Goal: Transaction & Acquisition: Purchase product/service

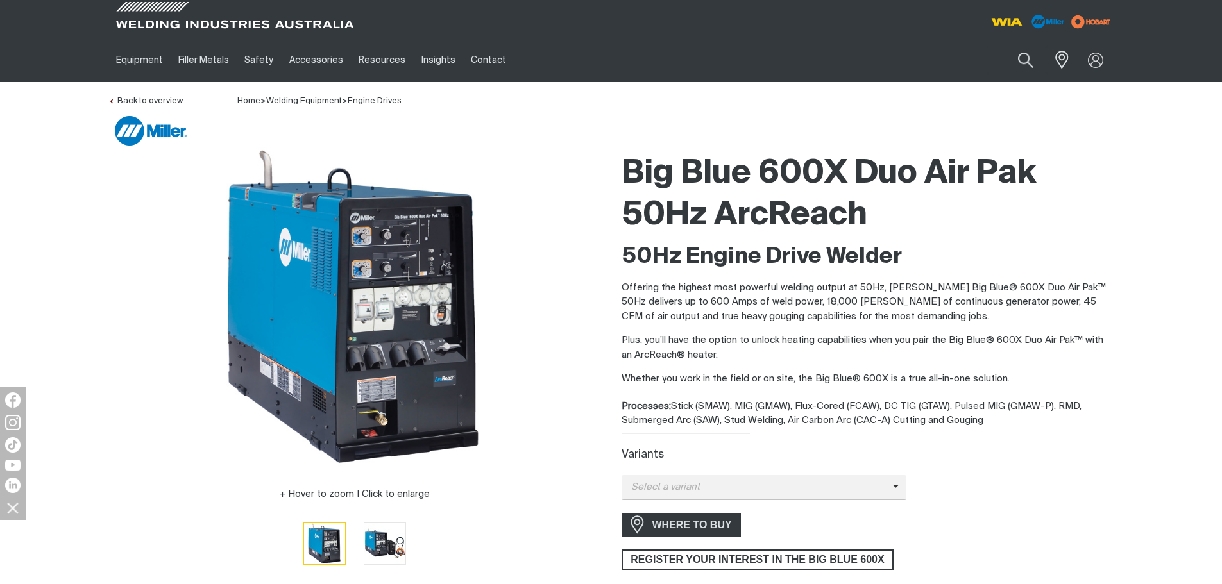
scroll to position [385, 0]
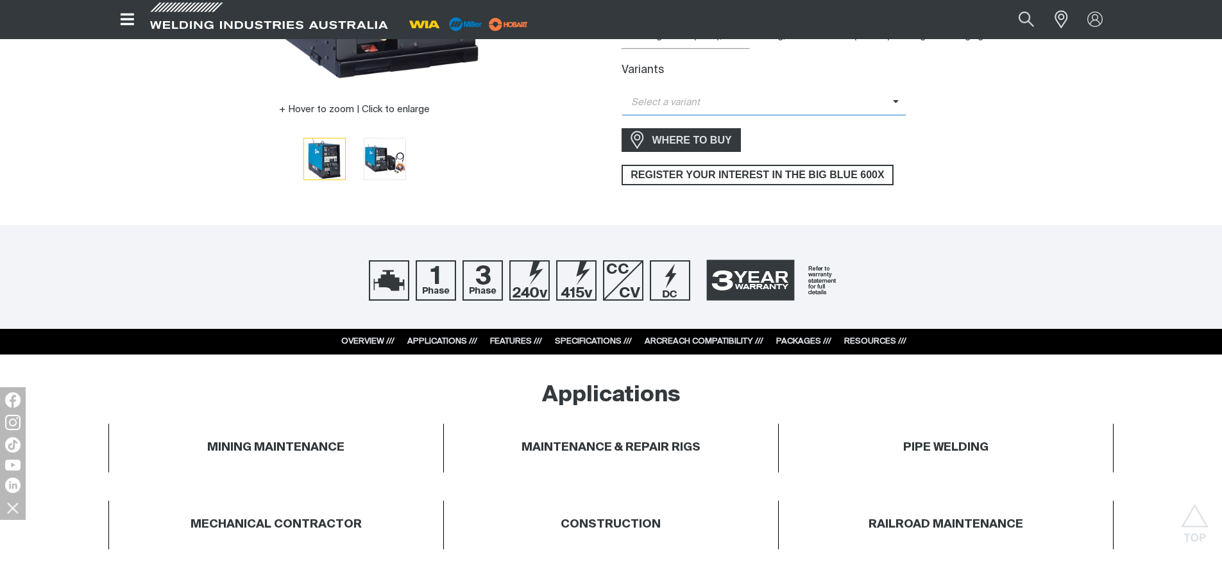
click at [882, 96] on span "Select a variant" at bounding box center [757, 103] width 271 height 15
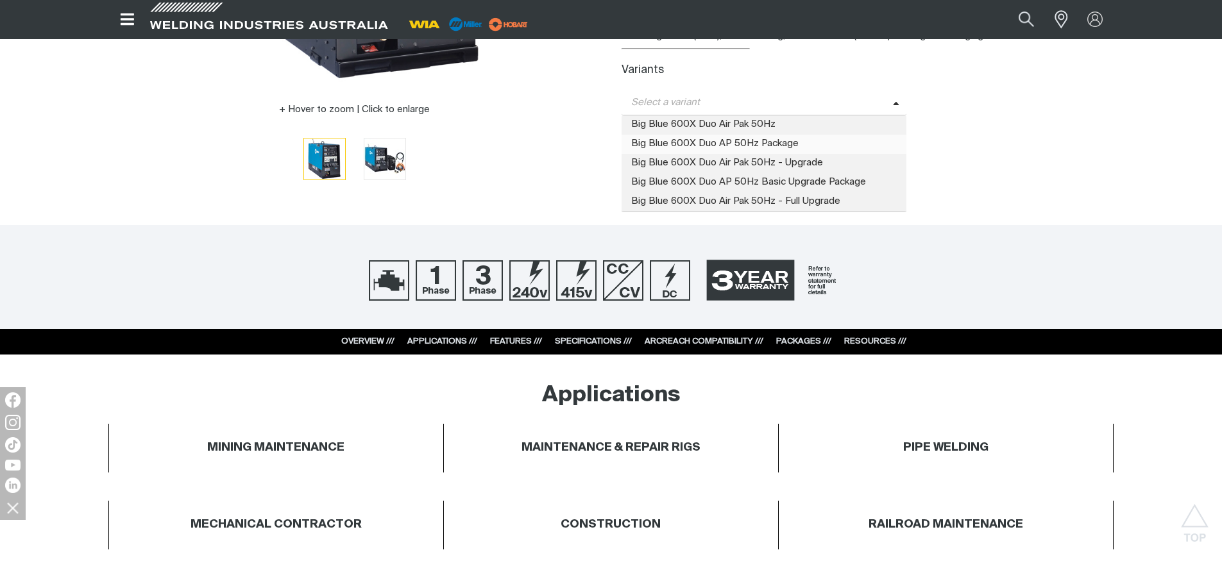
click at [767, 140] on span "Big Blue 600X Duo AP 50Hz Package" at bounding box center [764, 144] width 285 height 19
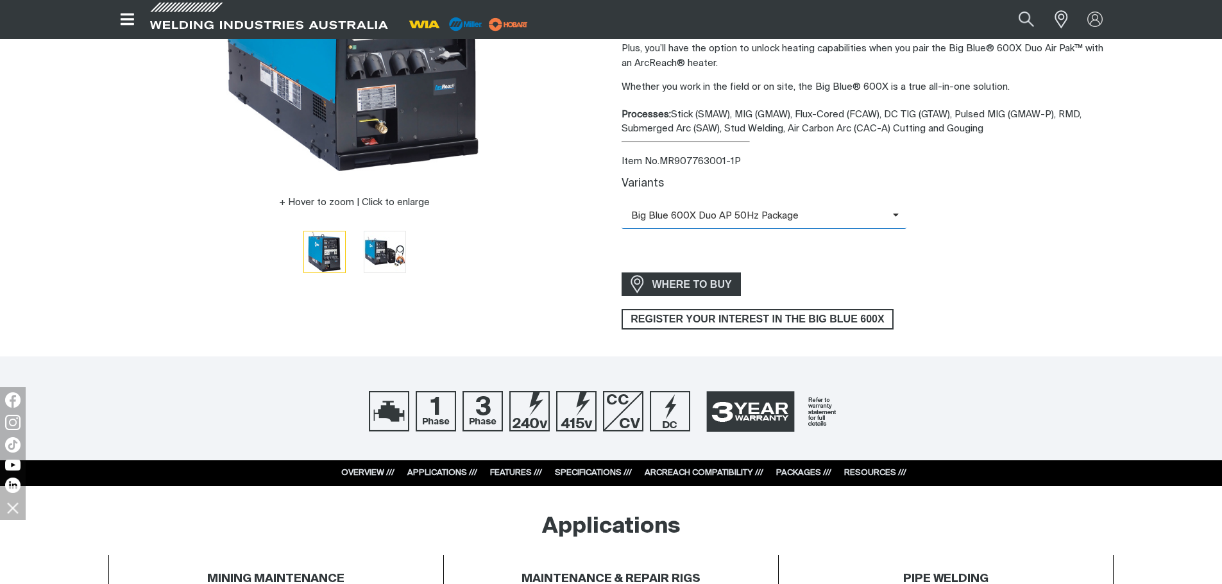
scroll to position [321, 0]
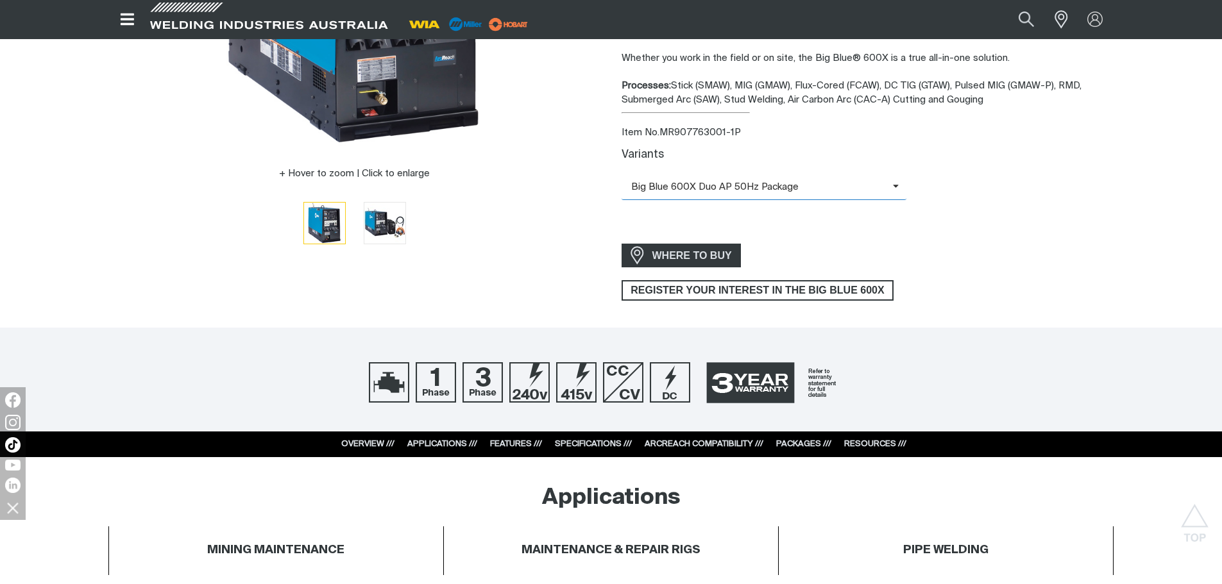
click at [890, 187] on span "Big Blue 600X Duo AP 50Hz Package" at bounding box center [757, 187] width 271 height 15
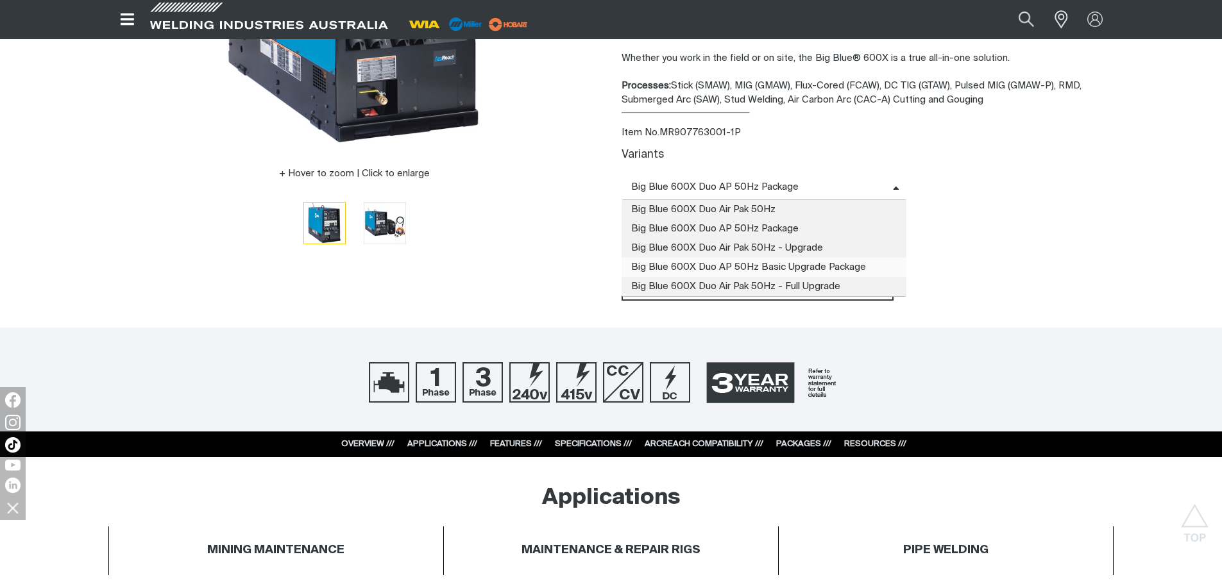
click at [810, 267] on span "Big Blue 600X Duo AP 50Hz Basic Upgrade Package" at bounding box center [764, 267] width 285 height 19
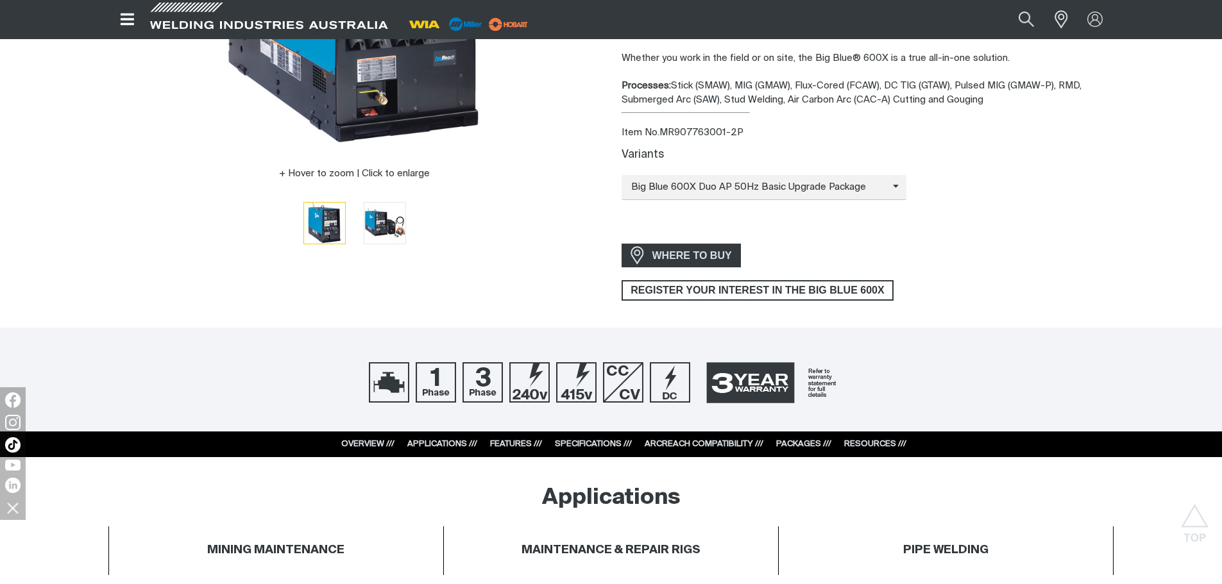
click at [958, 239] on div "Big Blue 600X Duo Air Pak 50Hz ArcReach 50Hz Engine Drive Welder Offering the h…" at bounding box center [868, 63] width 493 height 475
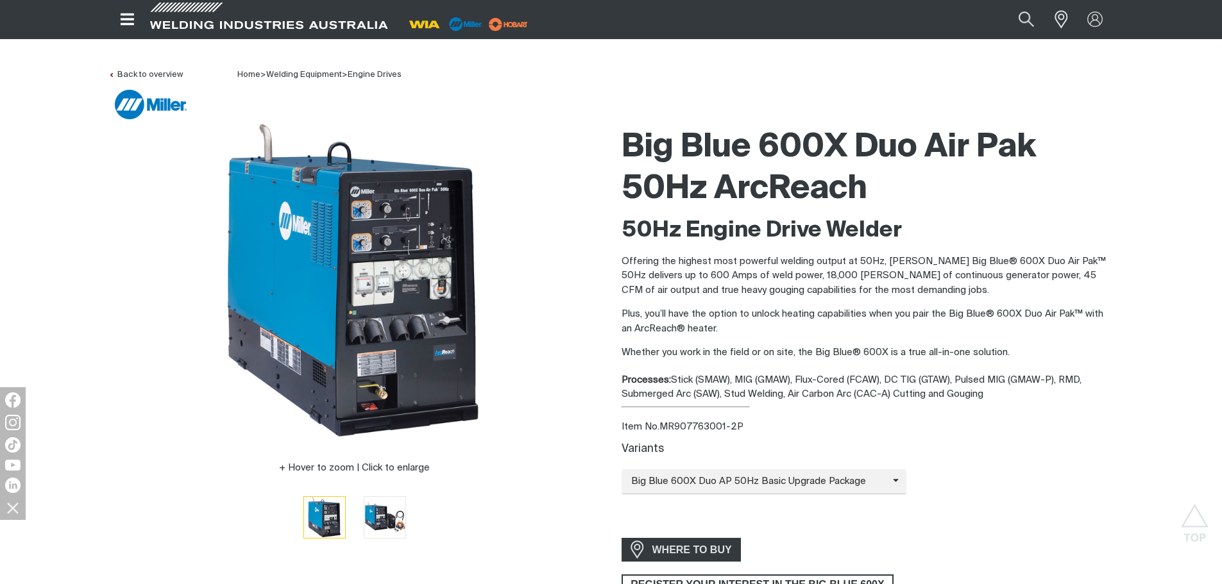
scroll to position [0, 0]
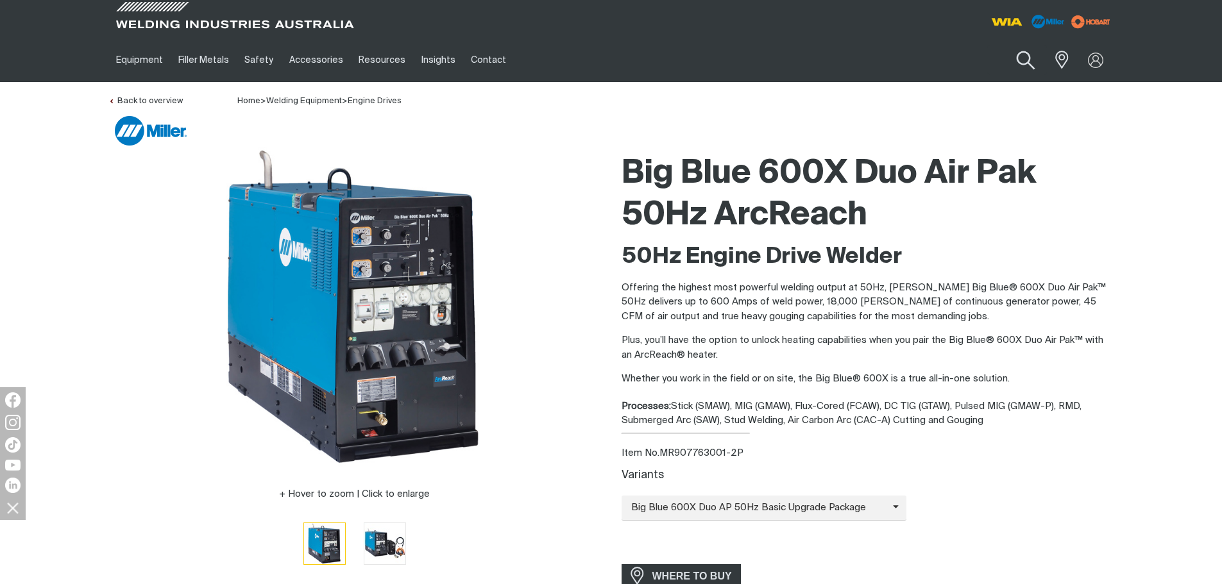
click at [1026, 55] on button "Search products" at bounding box center [1026, 60] width 52 height 37
click at [870, 65] on input "Search" at bounding box center [948, 60] width 198 height 29
click at [907, 60] on input "DYNASTY" at bounding box center [948, 60] width 198 height 29
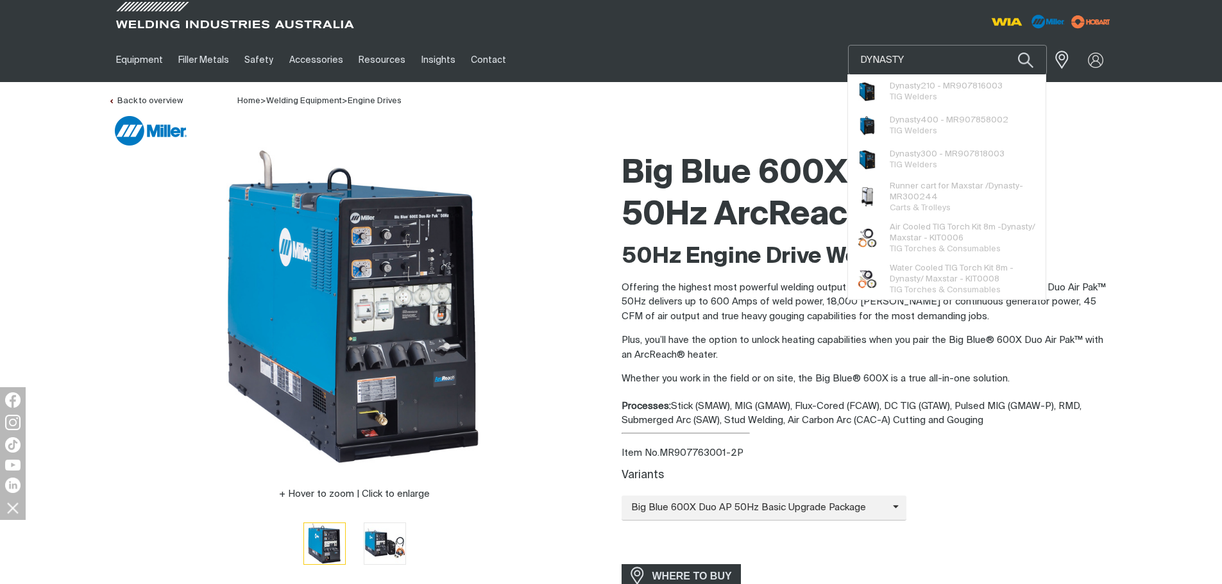
paste input "MR907818003"
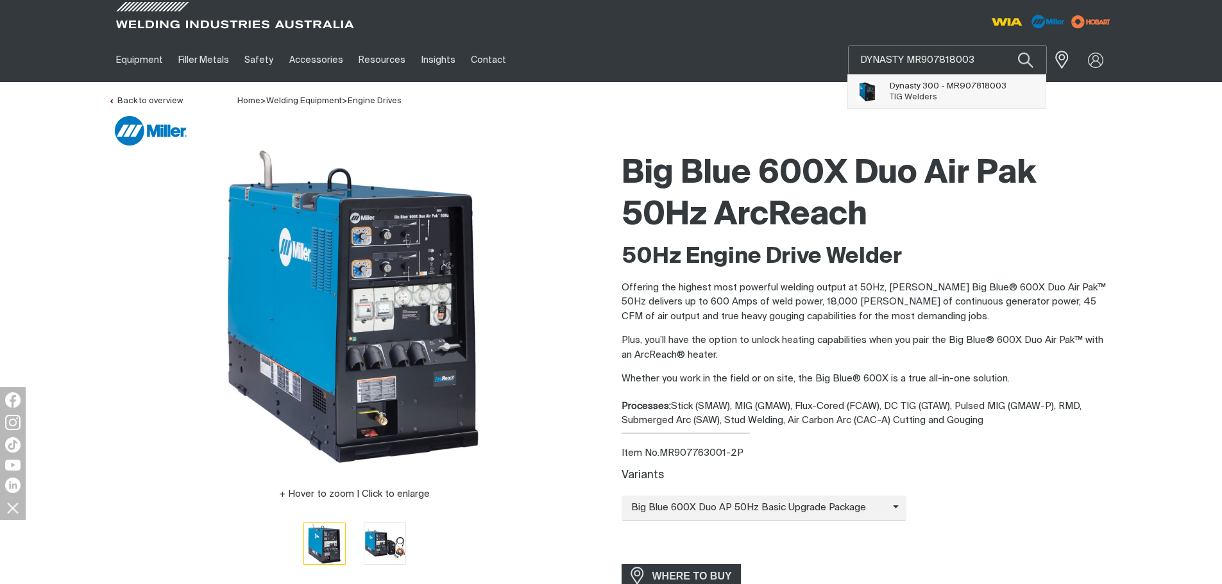
type input "DYNASTY MR907818003"
click at [960, 79] on span "Dynasty 300 - MR907818003 TIG Welders" at bounding box center [948, 92] width 117 height 26
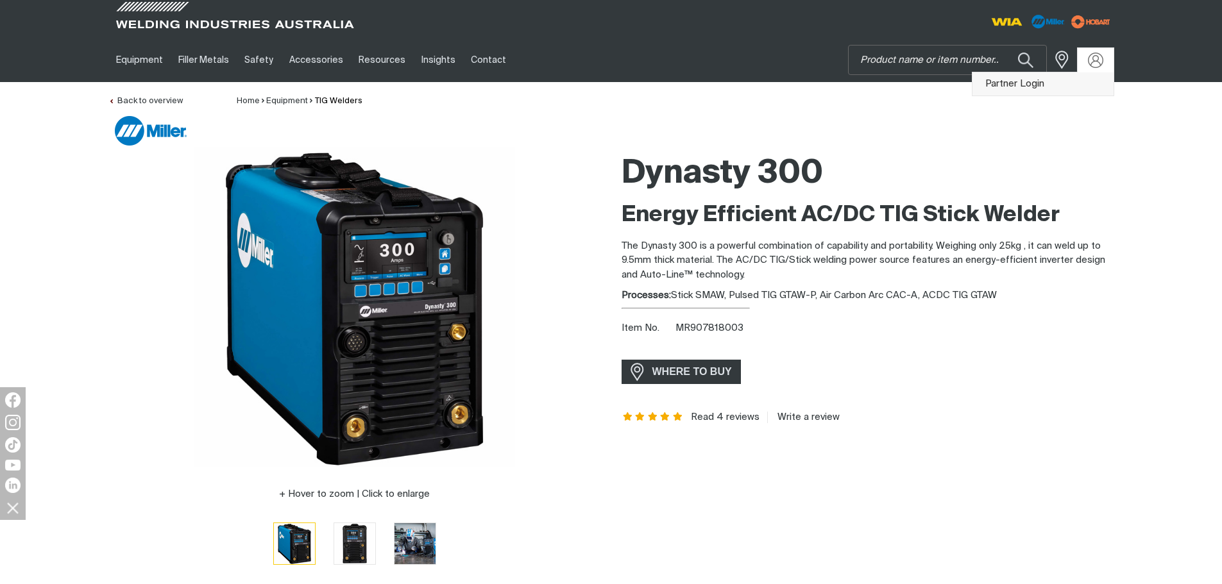
click at [1018, 83] on link "Partner Login" at bounding box center [1043, 84] width 141 height 24
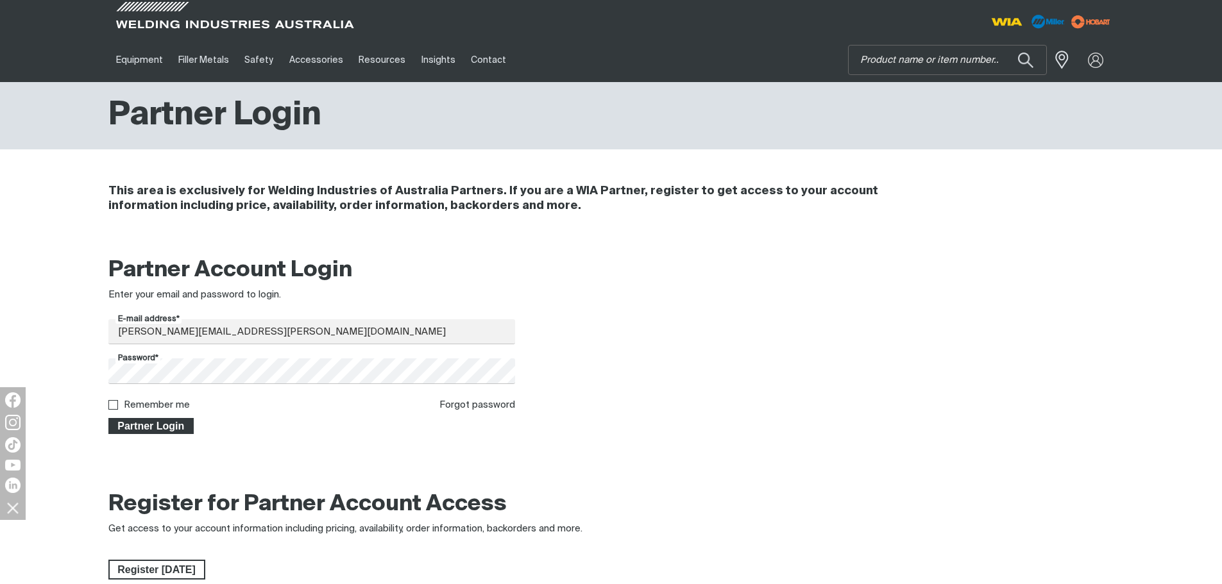
click at [167, 428] on span "Partner Login" at bounding box center [151, 426] width 83 height 17
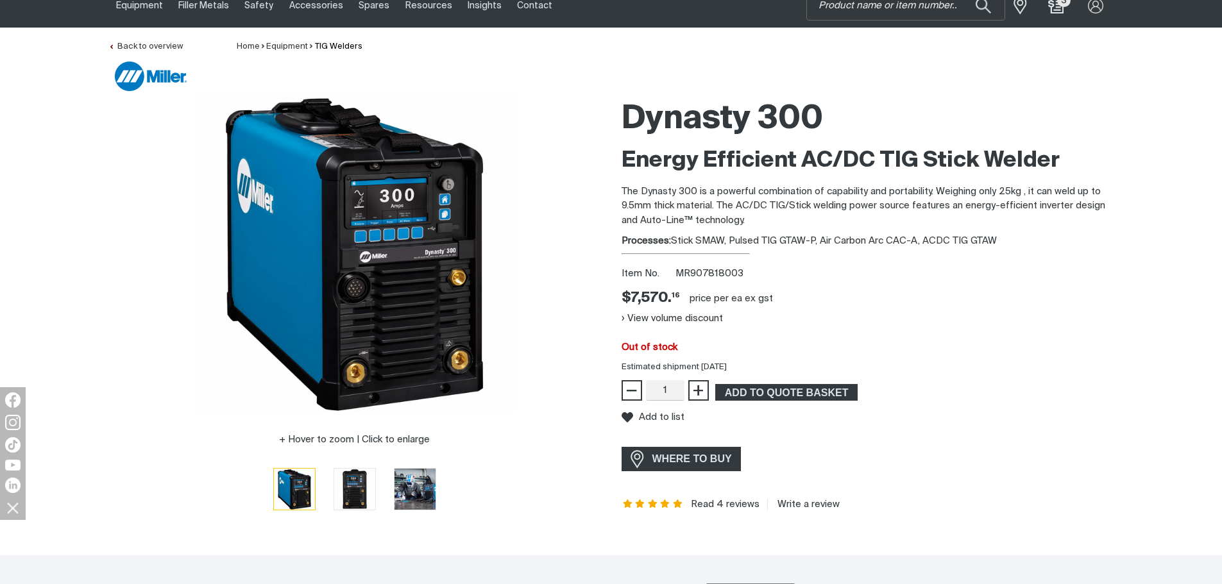
scroll to position [128, 0]
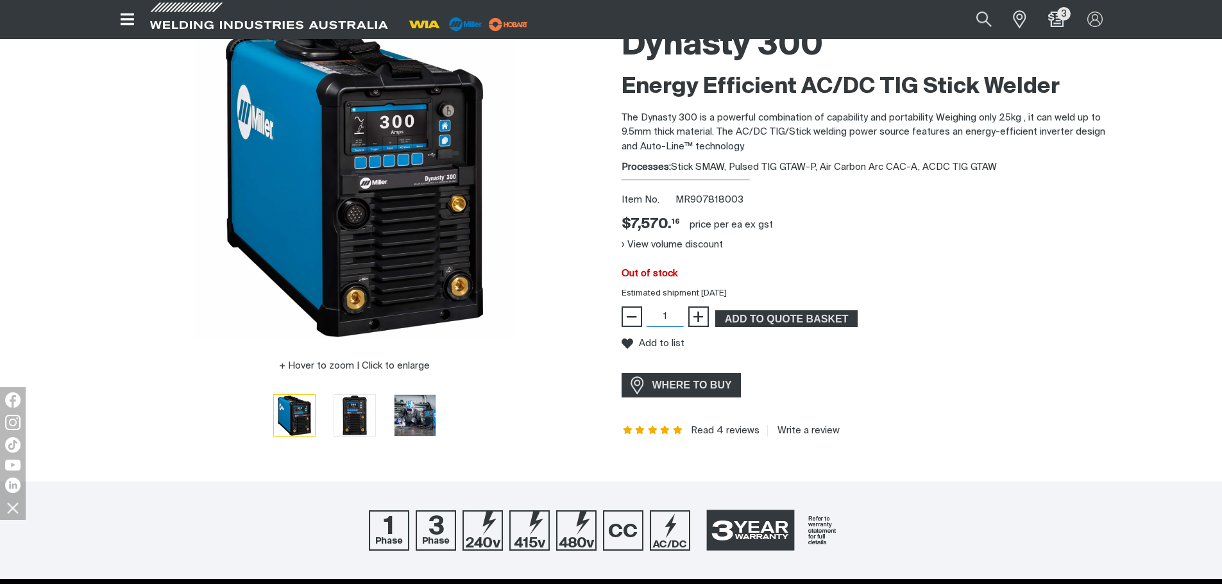
click at [667, 313] on input "1" at bounding box center [665, 317] width 38 height 21
click at [1099, 375] on div "WHERE TO BUY" at bounding box center [868, 385] width 493 height 24
click at [964, 367] on div "Dynasty 300 Energy Efficient AC/DC TIG Stick Welder The Dynasty 300 is a powerf…" at bounding box center [868, 237] width 493 height 436
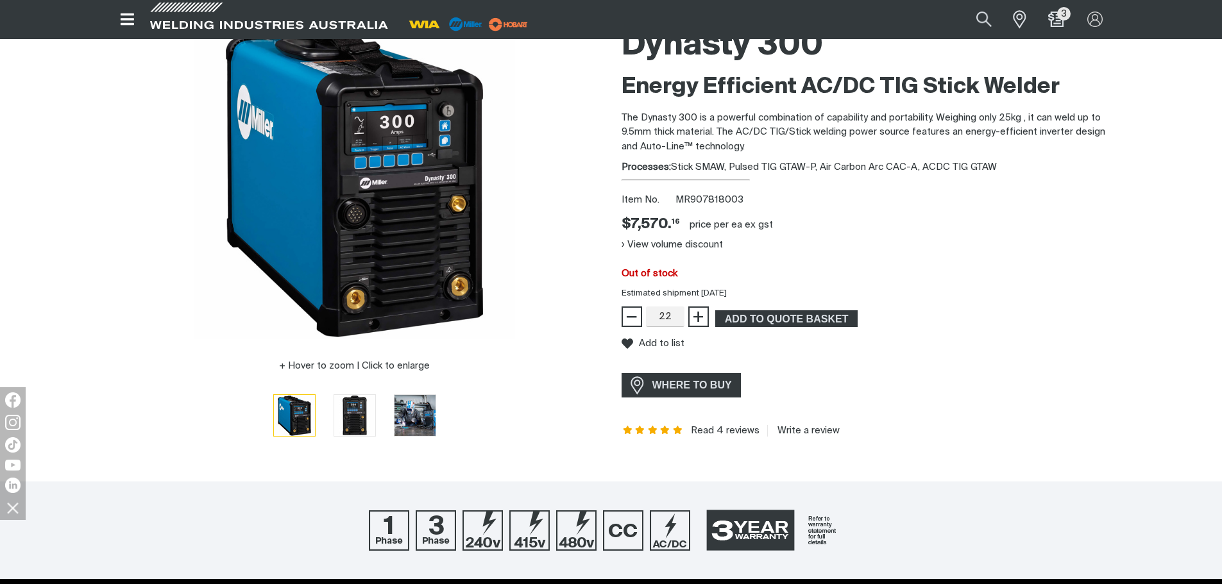
click at [813, 360] on div "Add to list" at bounding box center [868, 344] width 493 height 34
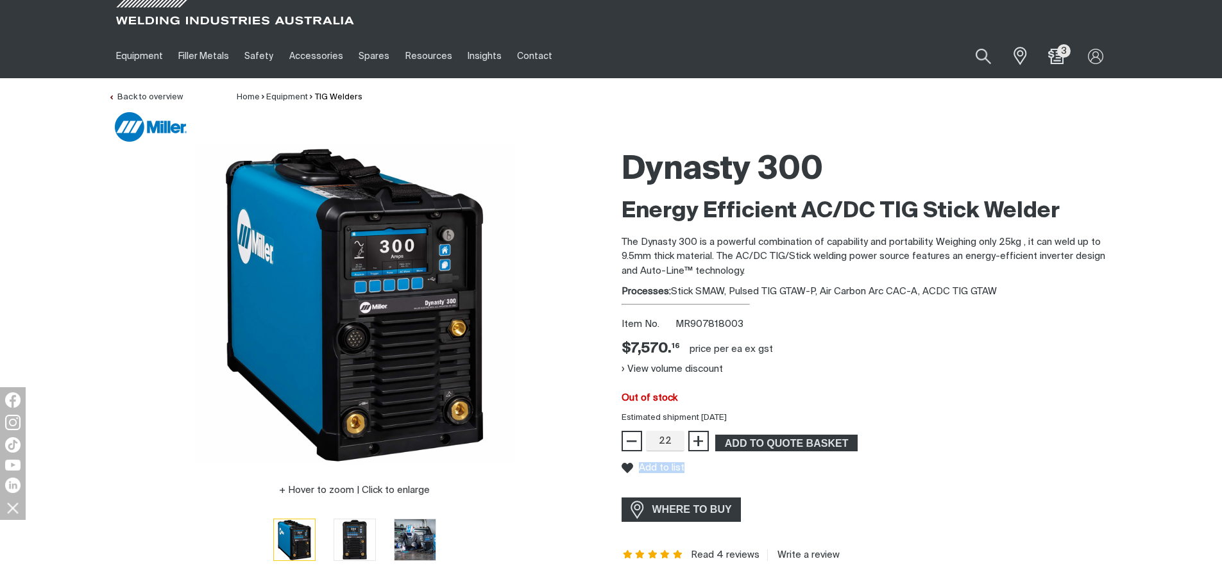
scroll to position [0, 0]
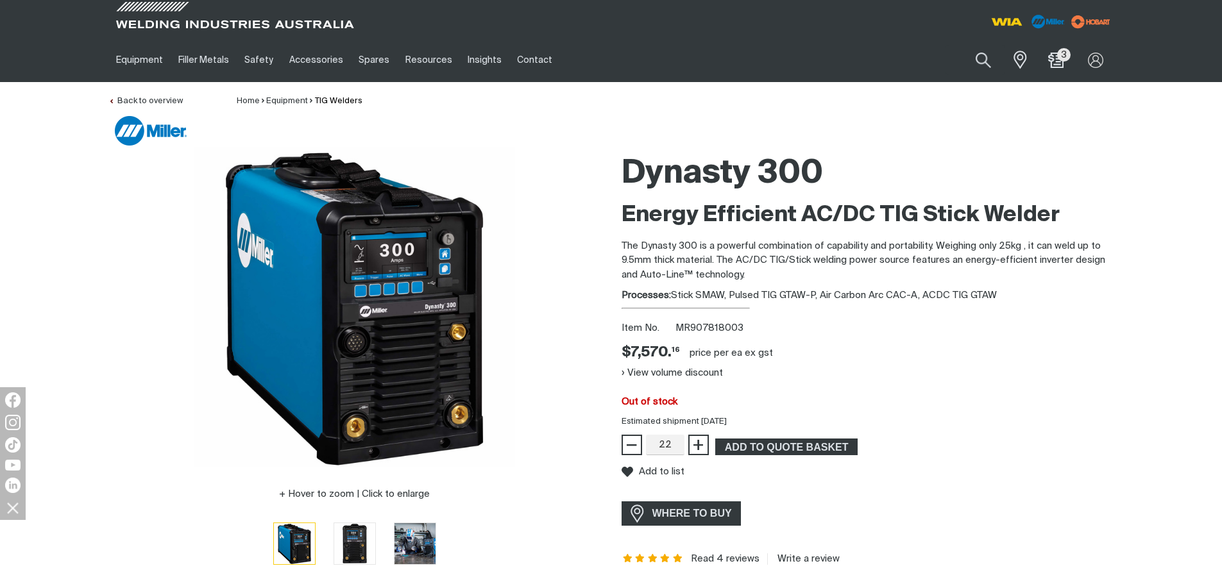
click at [710, 328] on span "MR907818003" at bounding box center [710, 328] width 68 height 10
copy span "MR907818003"
click at [663, 443] on input "22" at bounding box center [665, 445] width 38 height 21
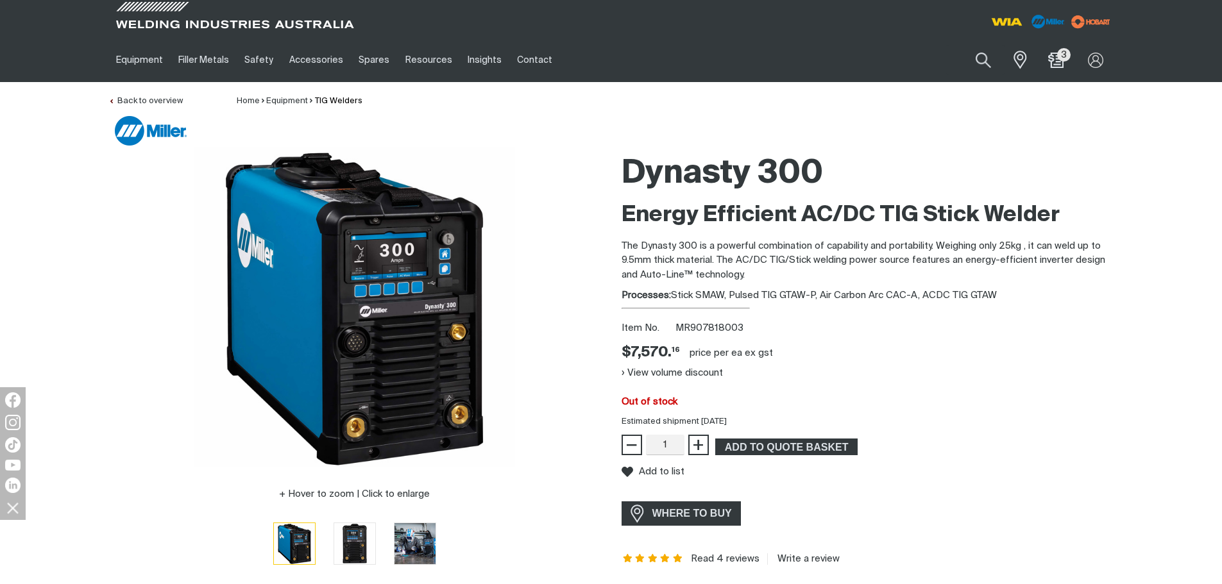
click at [1026, 380] on div "View volume discount" at bounding box center [868, 372] width 493 height 21
click at [1014, 470] on div "Add to list" at bounding box center [868, 473] width 493 height 34
click at [801, 482] on div "Add to list" at bounding box center [868, 473] width 493 height 34
click at [666, 444] on input "1" at bounding box center [665, 445] width 38 height 21
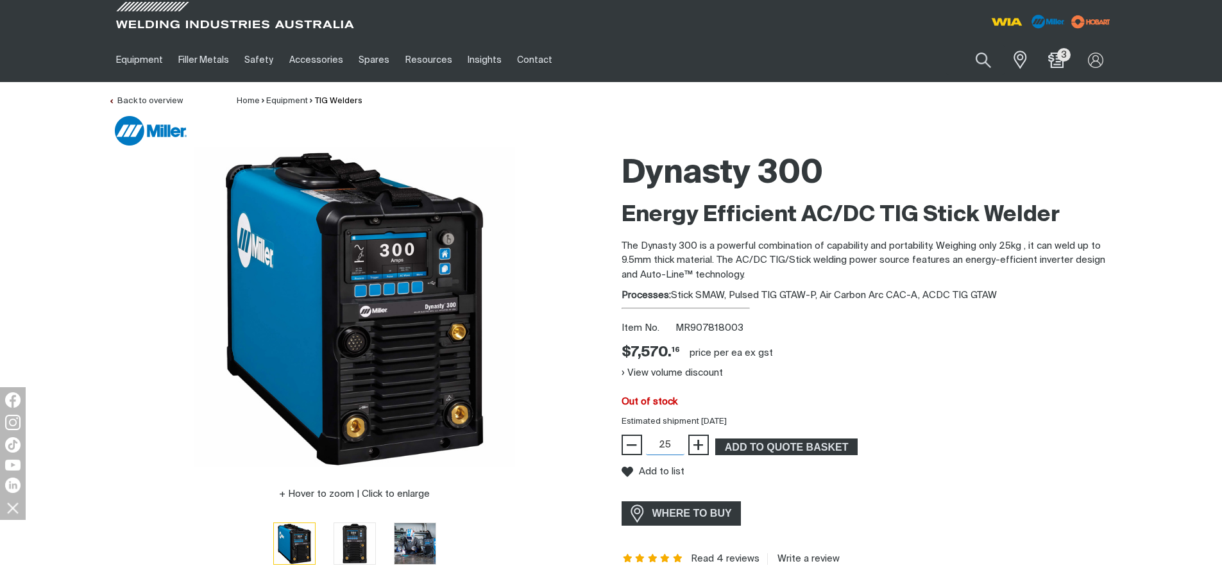
type input "25"
click at [1037, 492] on div "Dynasty 300 Energy Efficient AC/DC TIG Stick Welder The Dynasty 300 is a powerf…" at bounding box center [868, 365] width 493 height 436
click at [1005, 452] on div "Dynasty 300 Energy Efficient AC/DC TIG Stick Welder The Dynasty 300 is a powerf…" at bounding box center [868, 365] width 493 height 436
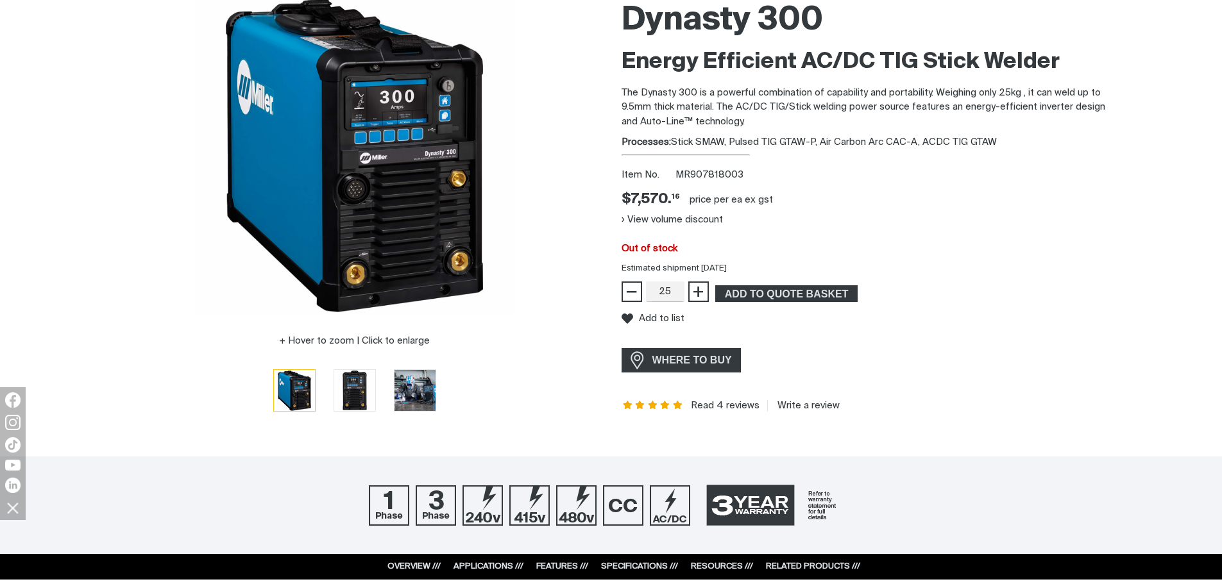
scroll to position [192, 0]
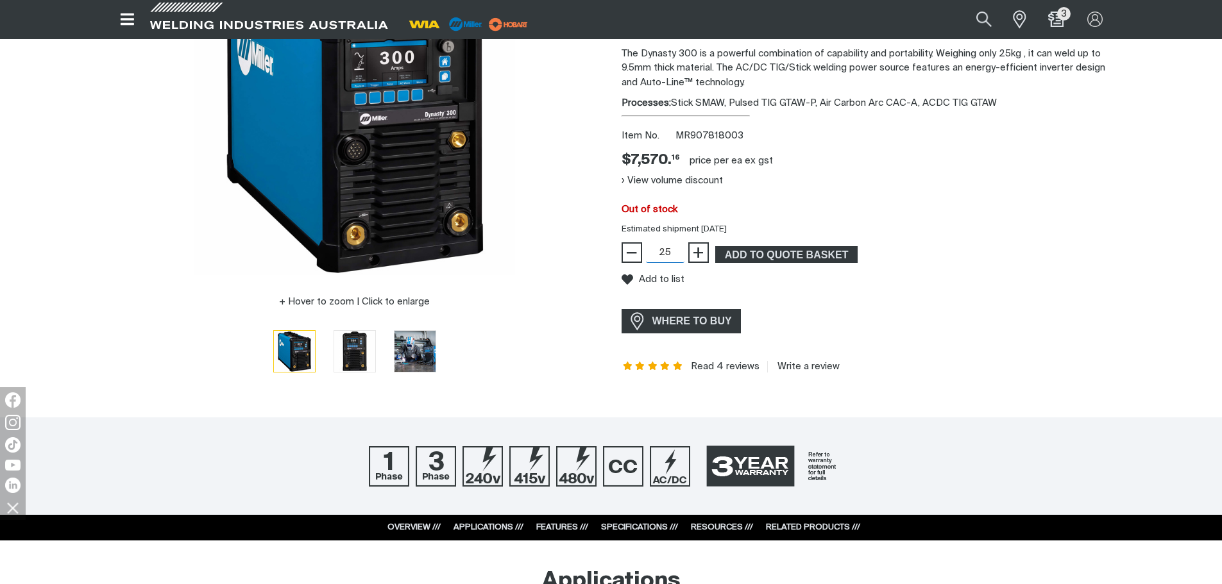
drag, startPoint x: 669, startPoint y: 251, endPoint x: 649, endPoint y: 251, distance: 19.9
click at [649, 251] on input "25" at bounding box center [665, 253] width 38 height 21
click at [1053, 379] on div "Dynasty 300 Energy Efficient AC/DC TIG Stick Welder The Dynasty 300 is a powerf…" at bounding box center [868, 172] width 493 height 436
click at [973, 305] on div "Dynasty 300 Energy Efficient AC/DC TIG Stick Welder The Dynasty 300 is a powerf…" at bounding box center [868, 172] width 493 height 436
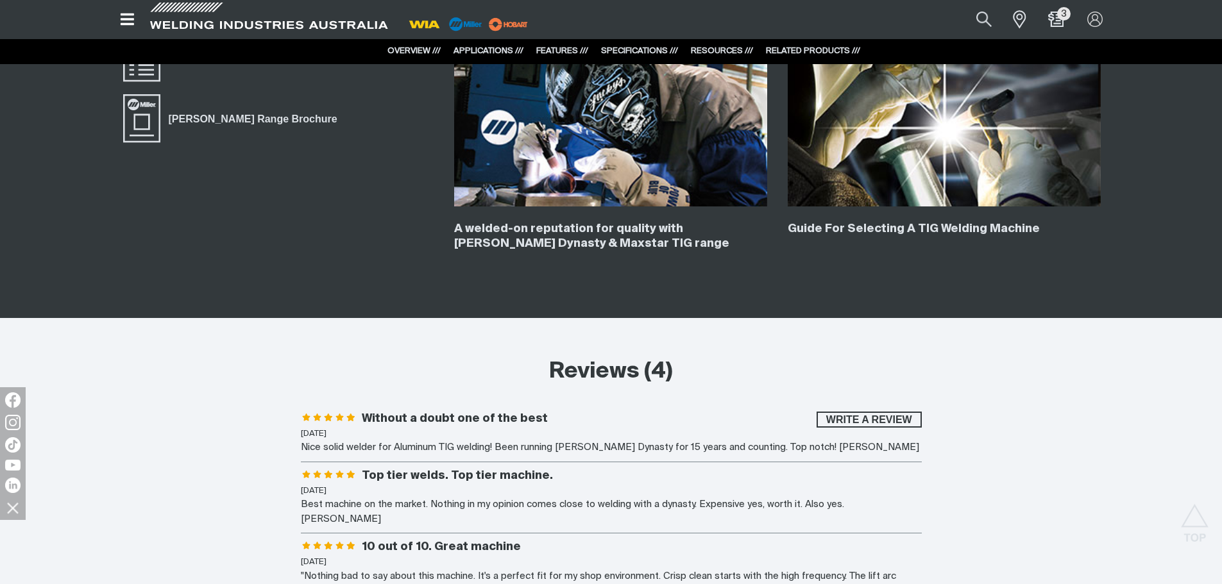
scroll to position [3785, 0]
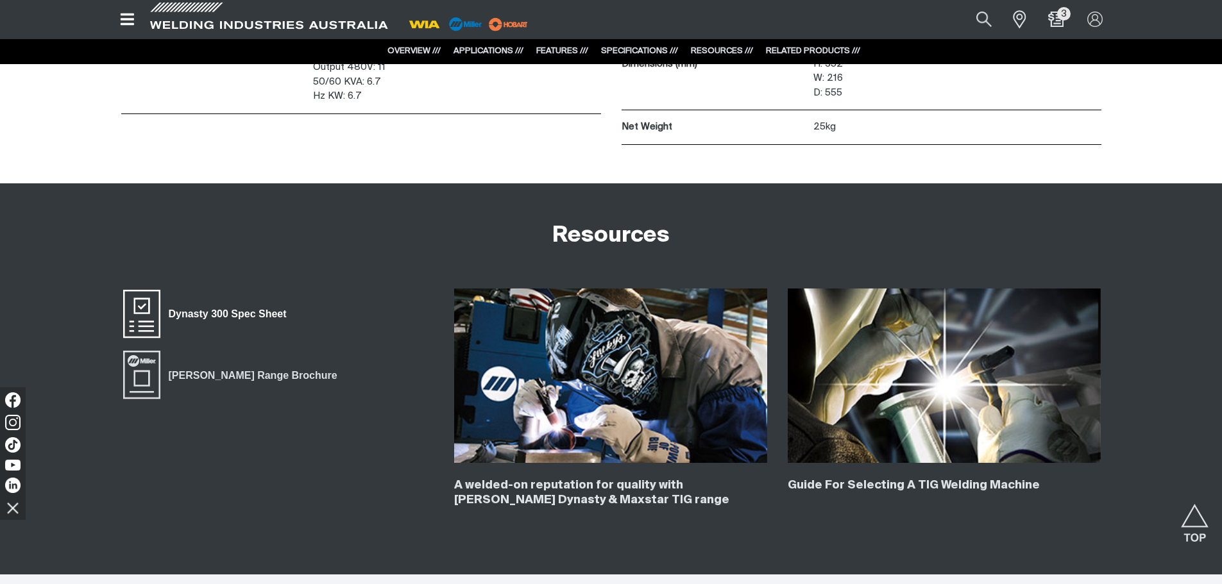
click at [211, 310] on span "Dynasty 300 Spec Sheet" at bounding box center [227, 314] width 135 height 17
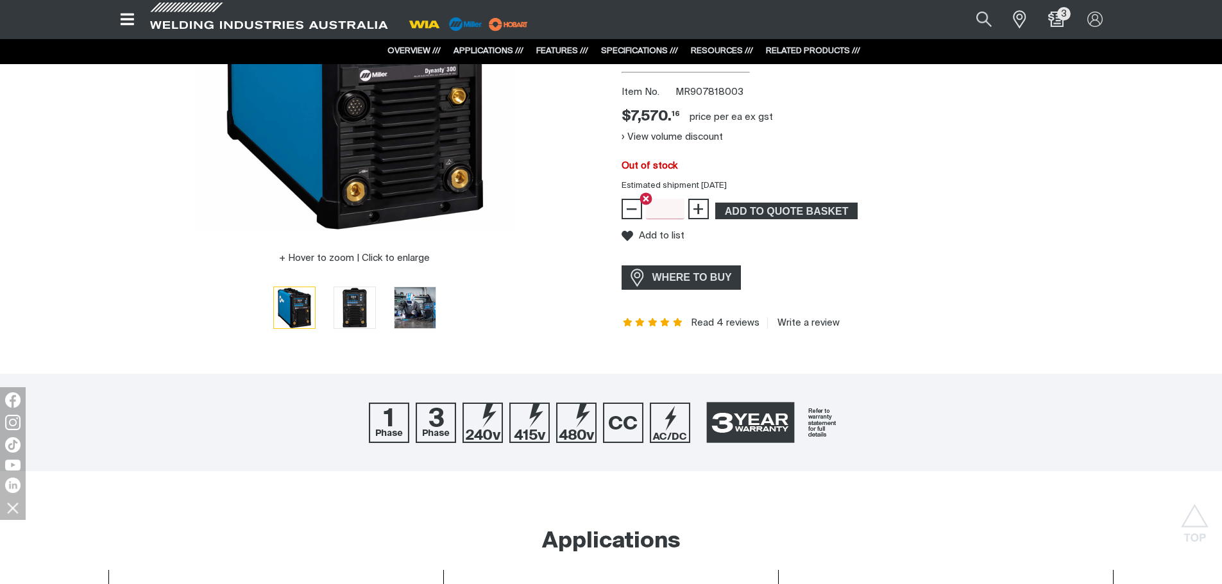
scroll to position [0, 0]
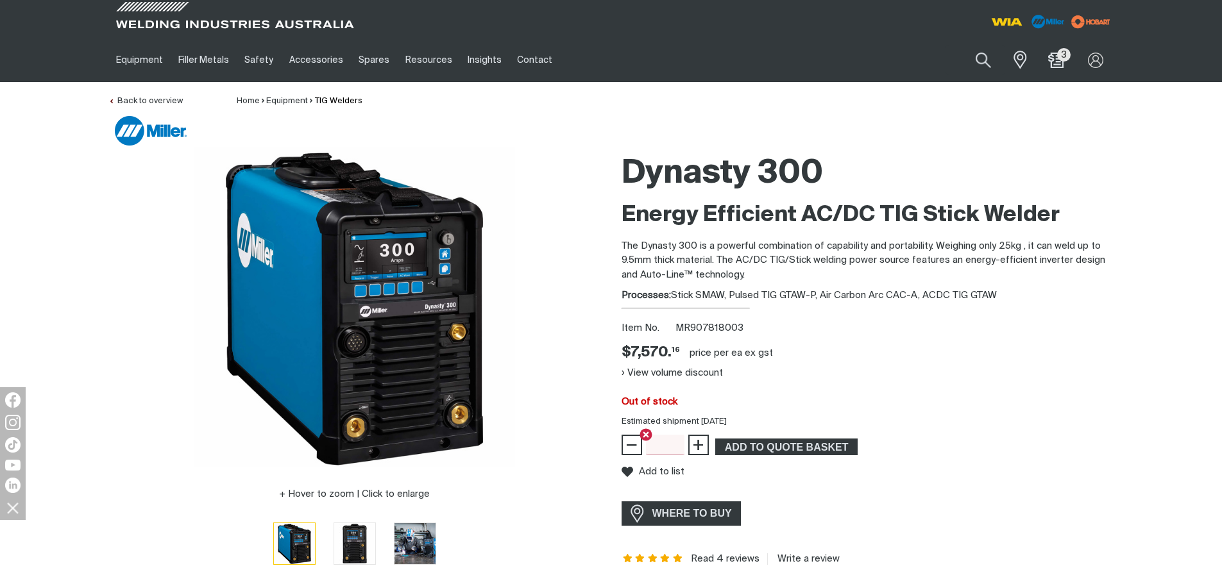
click at [806, 350] on div "Dynasty 300 Energy Efficient AC/DC TIG Stick Welder The Dynasty 300 is a powerf…" at bounding box center [868, 365] width 493 height 436
click at [806, 343] on div "Dynasty 300 Energy Efficient AC/DC TIG Stick Welder The Dynasty 300 is a powerf…" at bounding box center [868, 365] width 493 height 436
click at [735, 354] on div "price per EA" at bounding box center [716, 353] width 53 height 13
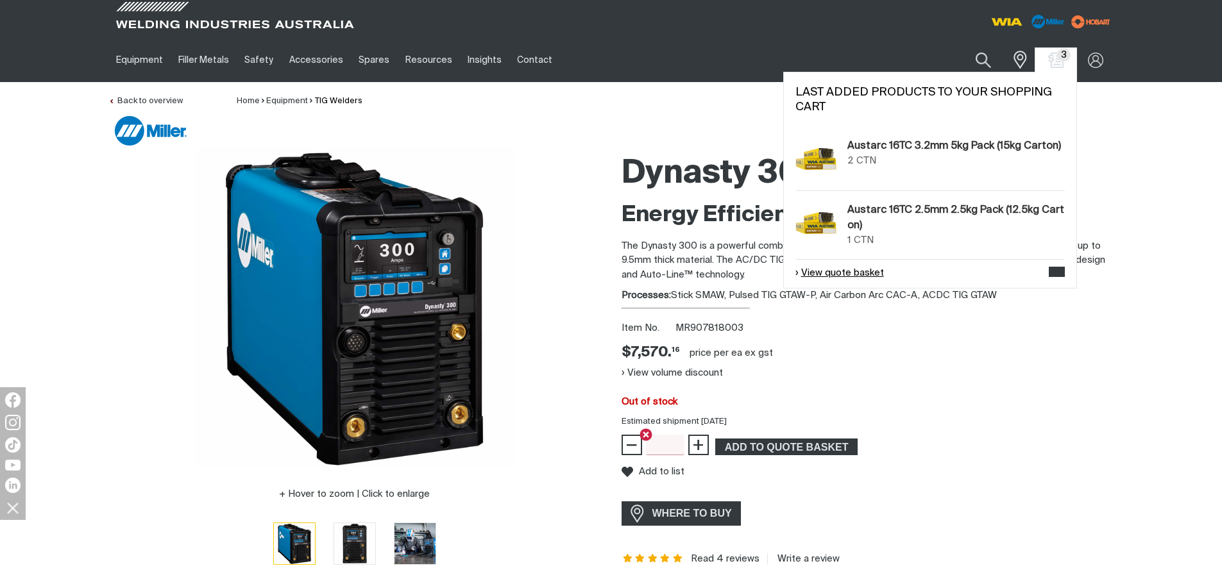
click at [805, 271] on link "View quote basket" at bounding box center [840, 273] width 89 height 15
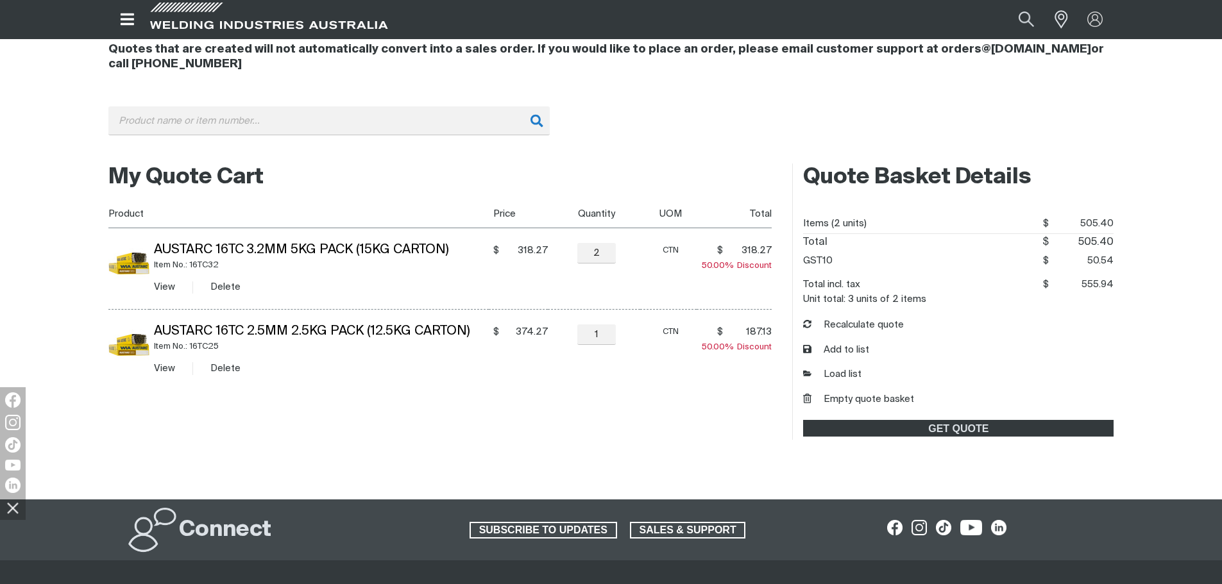
scroll to position [192, 0]
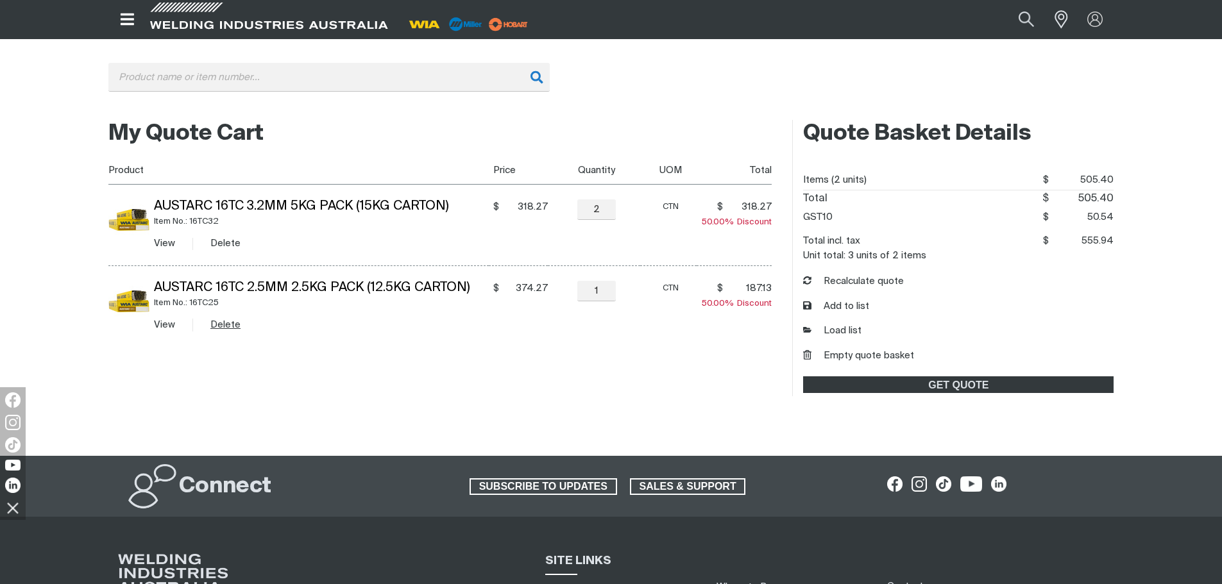
click at [219, 319] on button "Delete" at bounding box center [225, 325] width 30 height 15
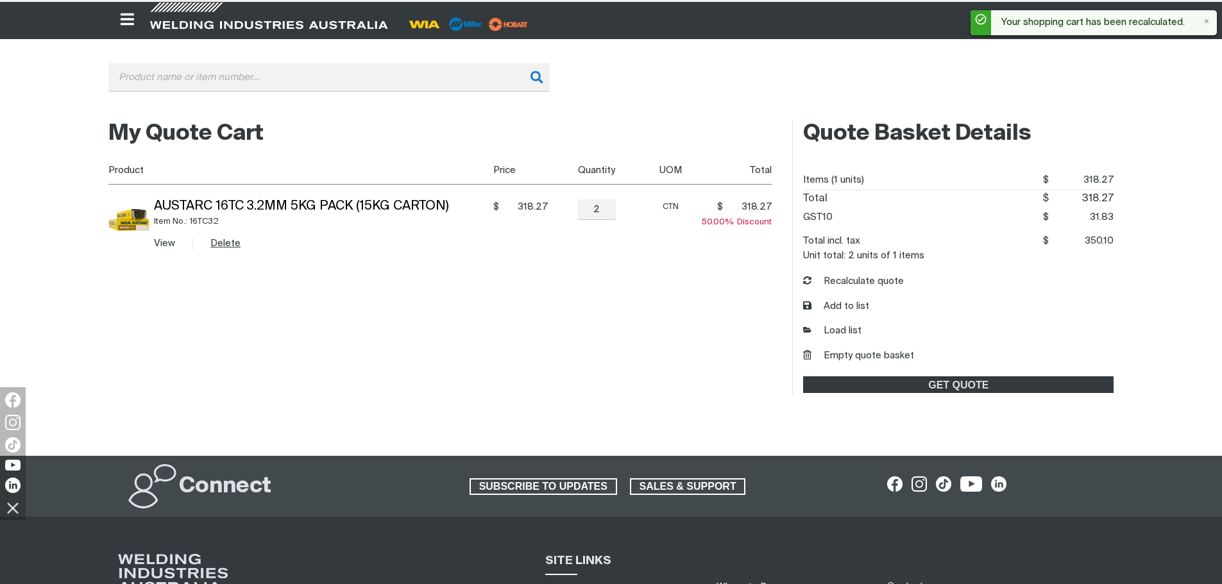
click at [225, 241] on button "Delete" at bounding box center [225, 243] width 30 height 15
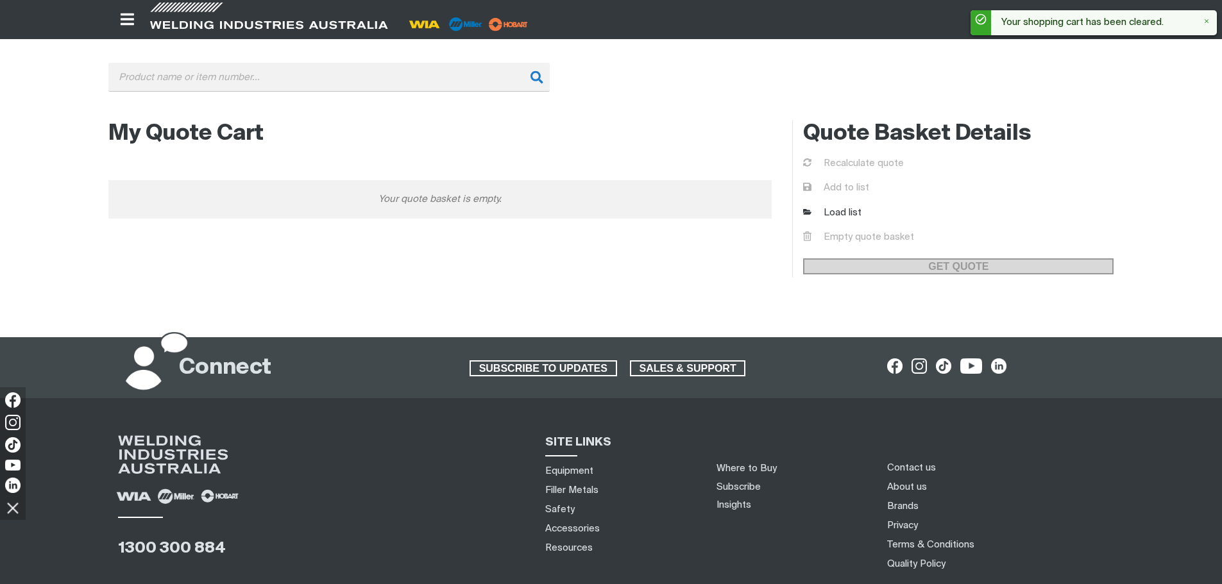
scroll to position [0, 0]
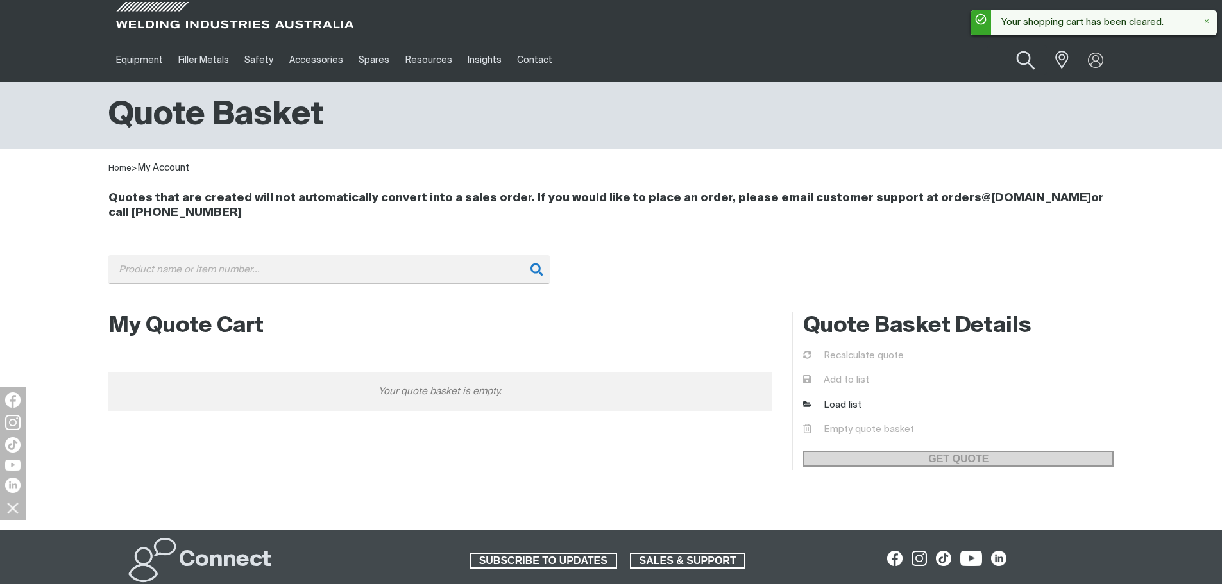
click at [1021, 58] on button "Search products" at bounding box center [1026, 60] width 52 height 37
click at [880, 56] on input "Search" at bounding box center [948, 60] width 198 height 29
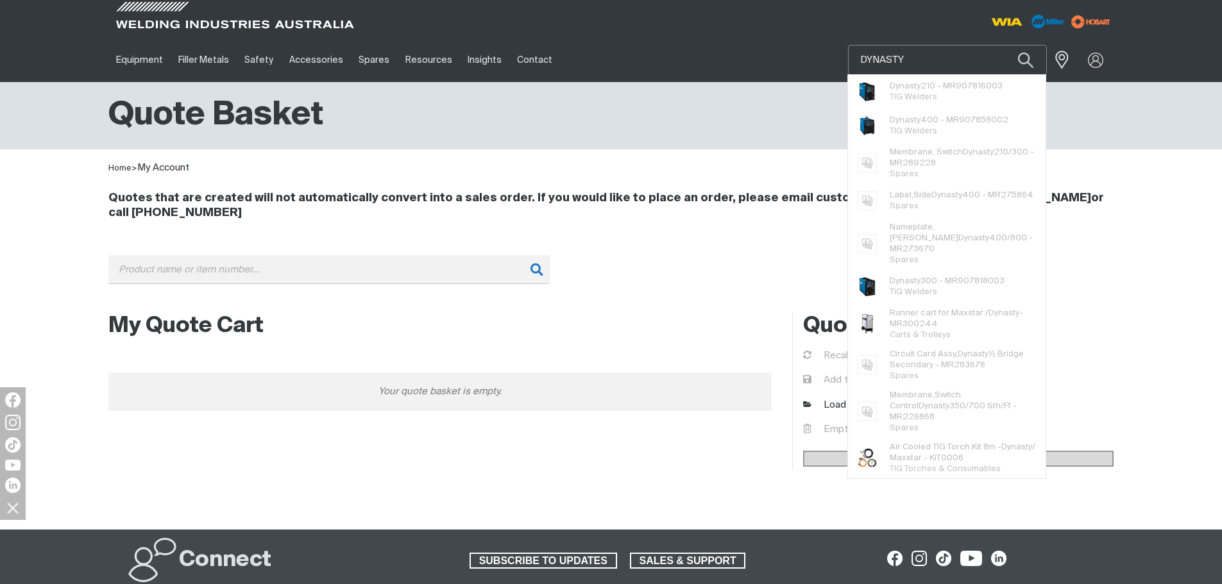
type input "DYNASTY"
click at [1004, 45] on button "Search products" at bounding box center [1026, 60] width 44 height 30
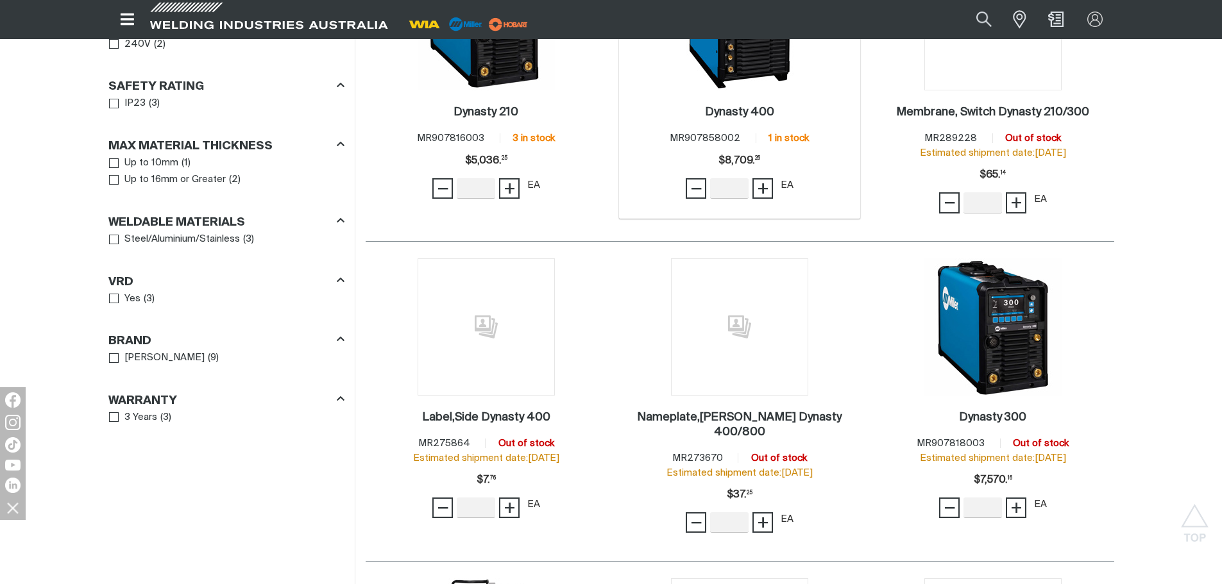
scroll to position [449, 0]
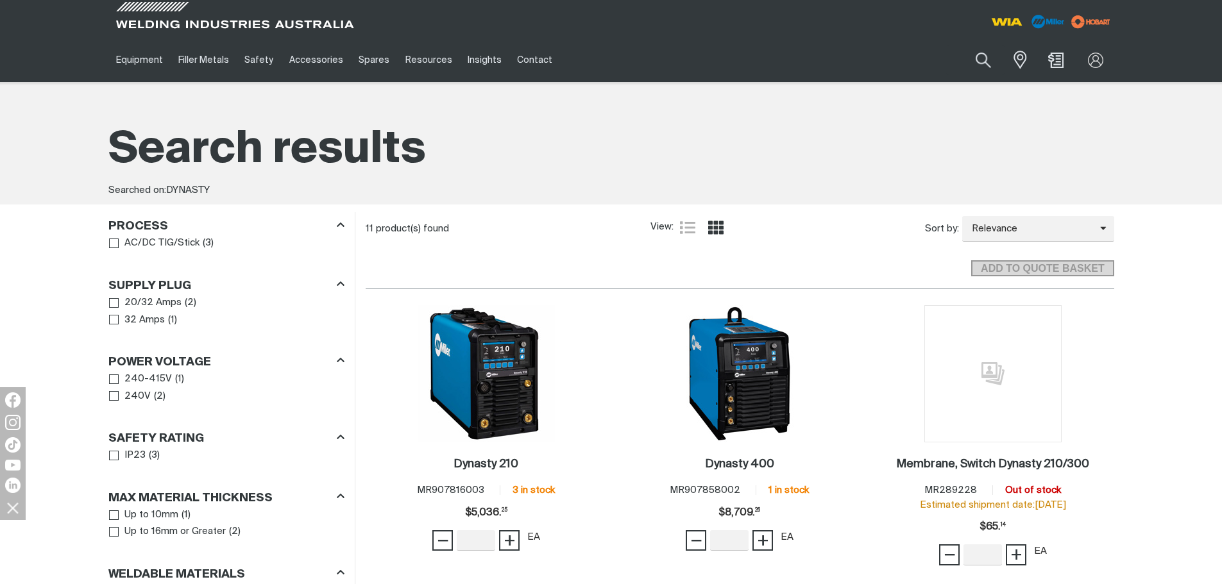
click at [934, 56] on div "Search DYNASTY When search results are available use up and down arrows to revi…" at bounding box center [988, 60] width 251 height 44
click at [895, 62] on div "Search DYNASTY When search results are available use up and down arrows to revi…" at bounding box center [988, 60] width 251 height 44
click at [974, 54] on button "Search products" at bounding box center [984, 60] width 52 height 37
click at [894, 58] on input "DYNASTY" at bounding box center [906, 60] width 198 height 29
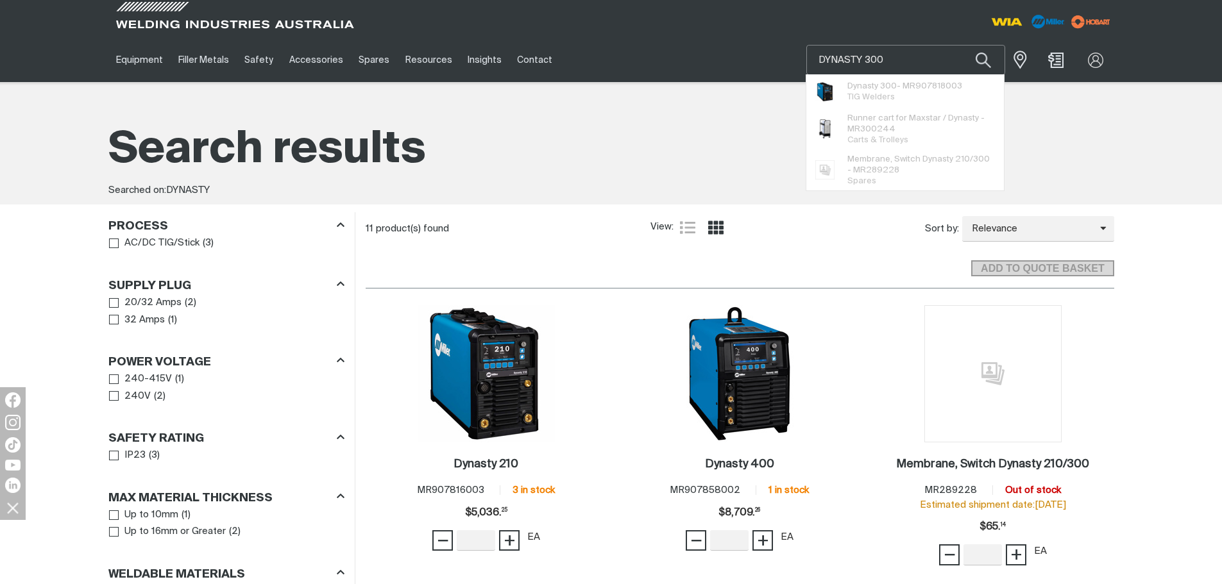
type input "DYNASTY 300"
click at [962, 45] on button "Search products" at bounding box center [984, 60] width 44 height 30
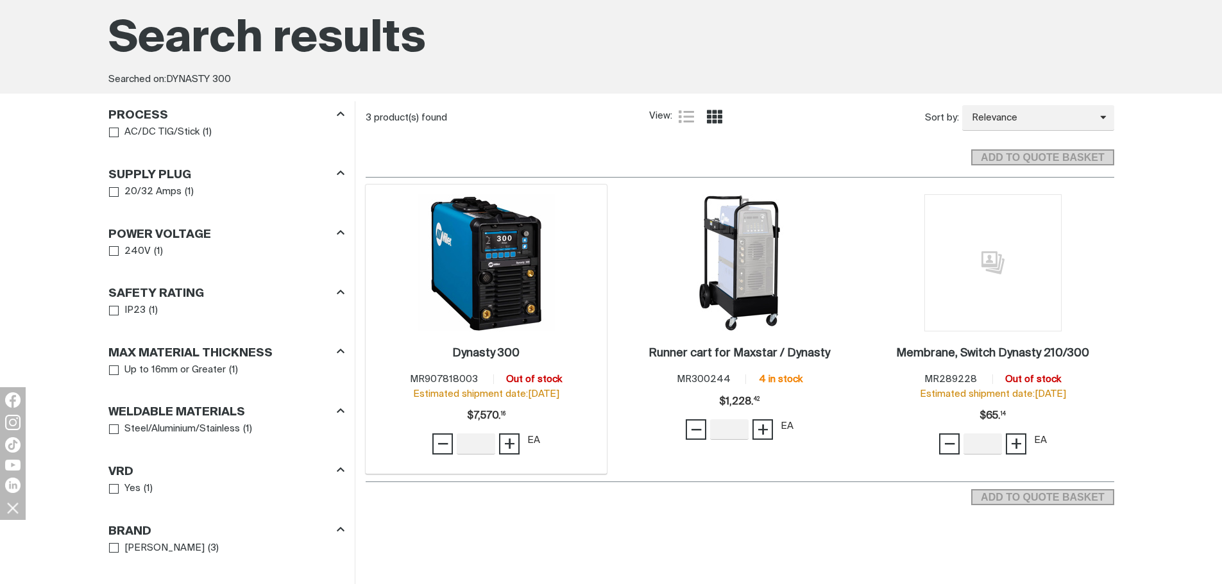
scroll to position [128, 0]
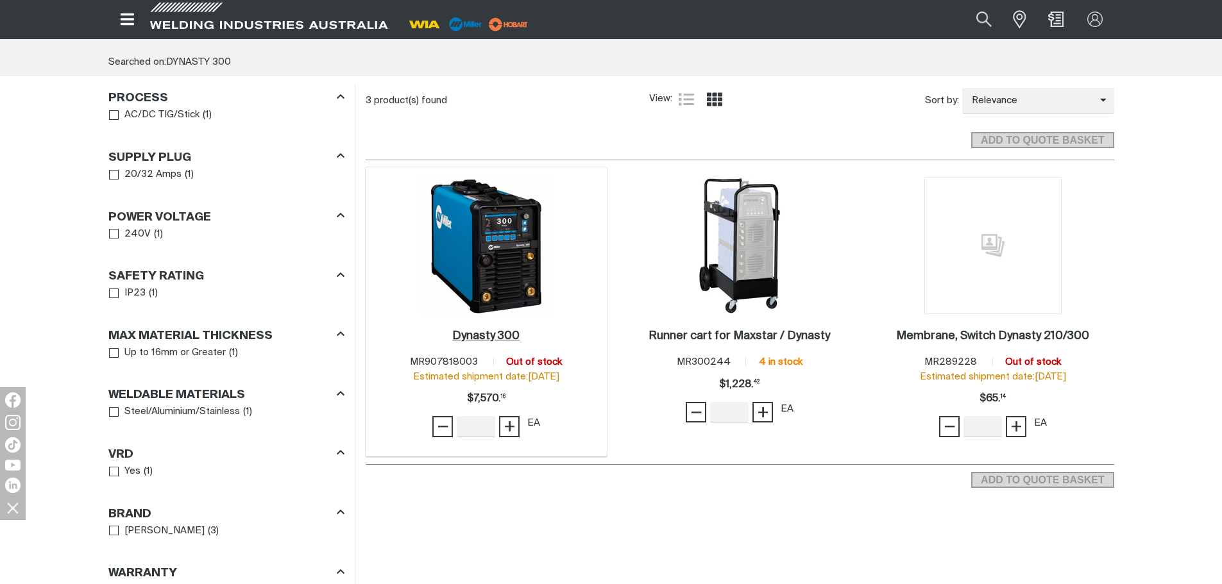
click at [488, 336] on h2 "Dynasty 300 ." at bounding box center [485, 336] width 67 height 12
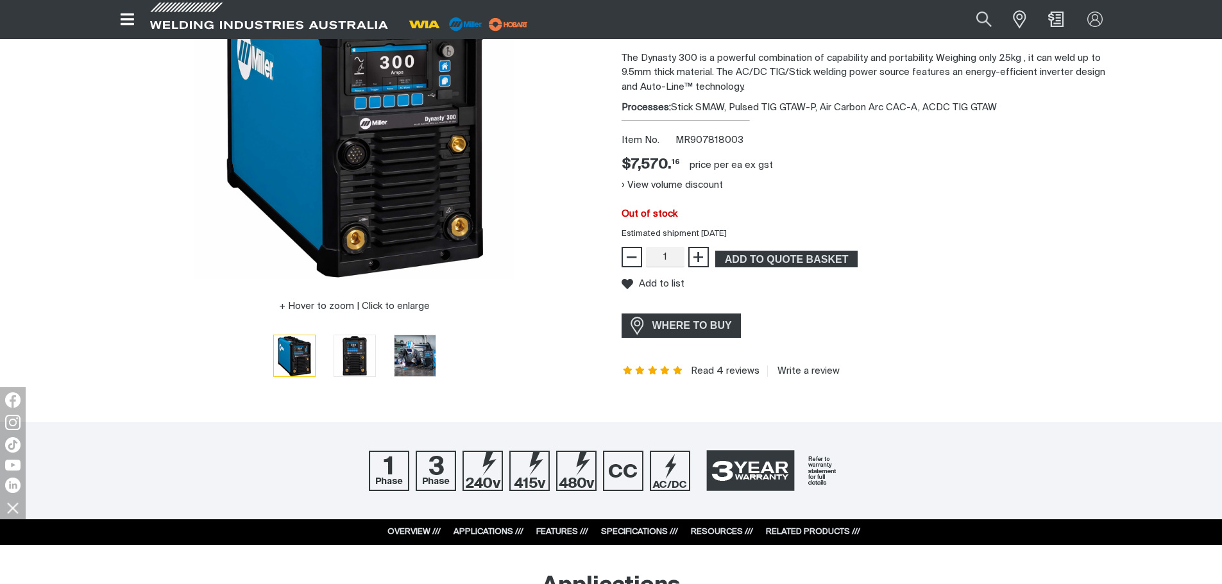
scroll to position [192, 0]
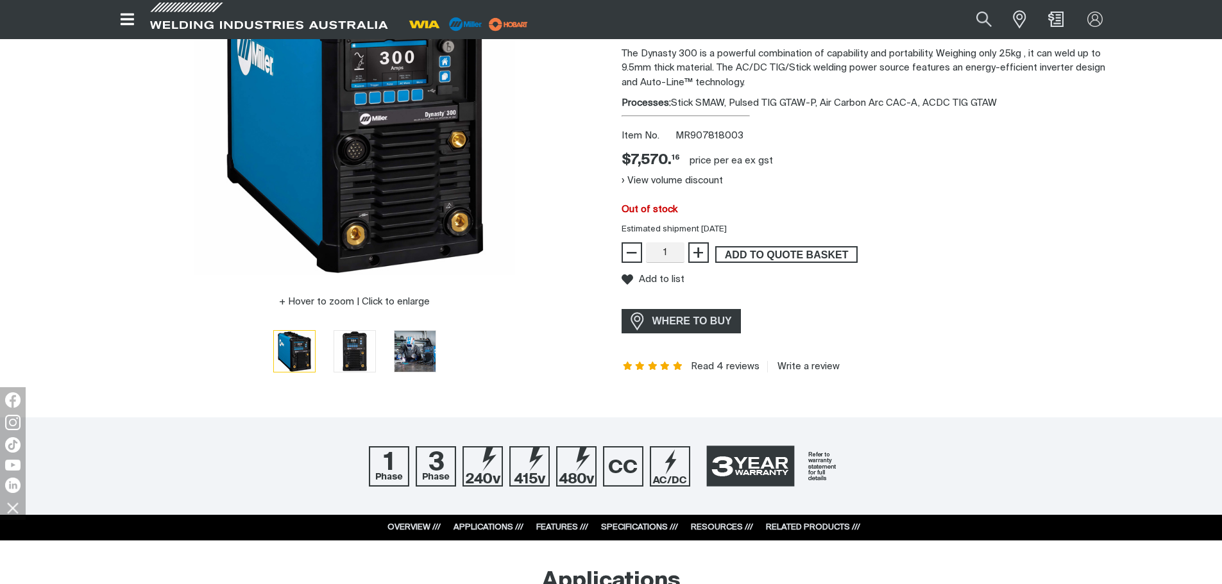
click at [773, 256] on span "ADD TO QUOTE BASKET" at bounding box center [787, 254] width 140 height 17
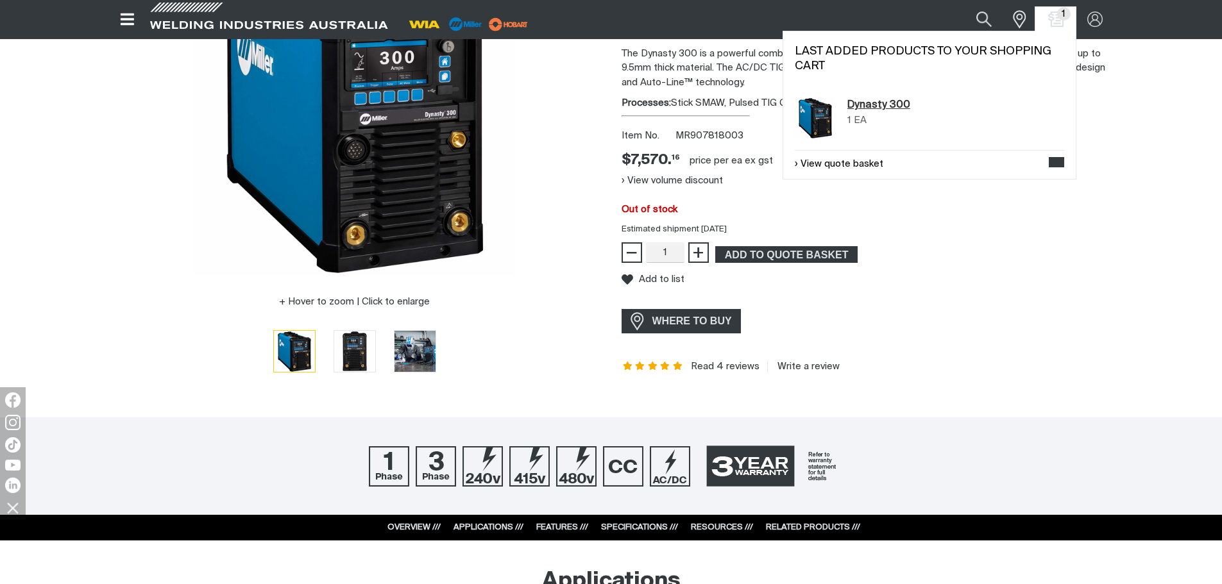
click at [867, 99] on link "Dynasty 300" at bounding box center [878, 105] width 63 height 15
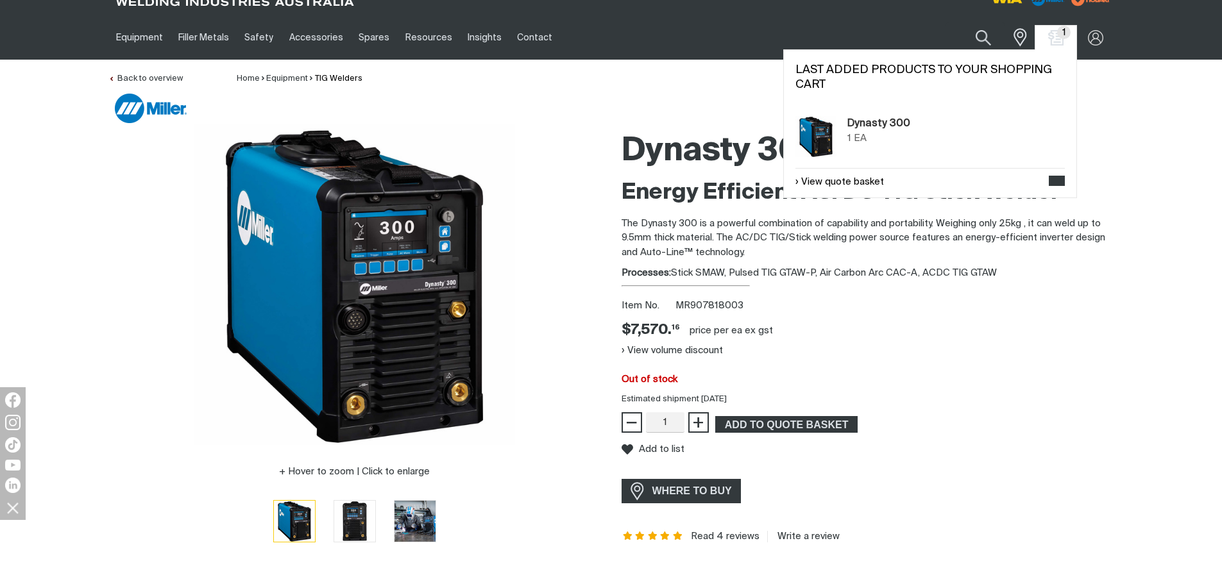
scroll to position [0, 0]
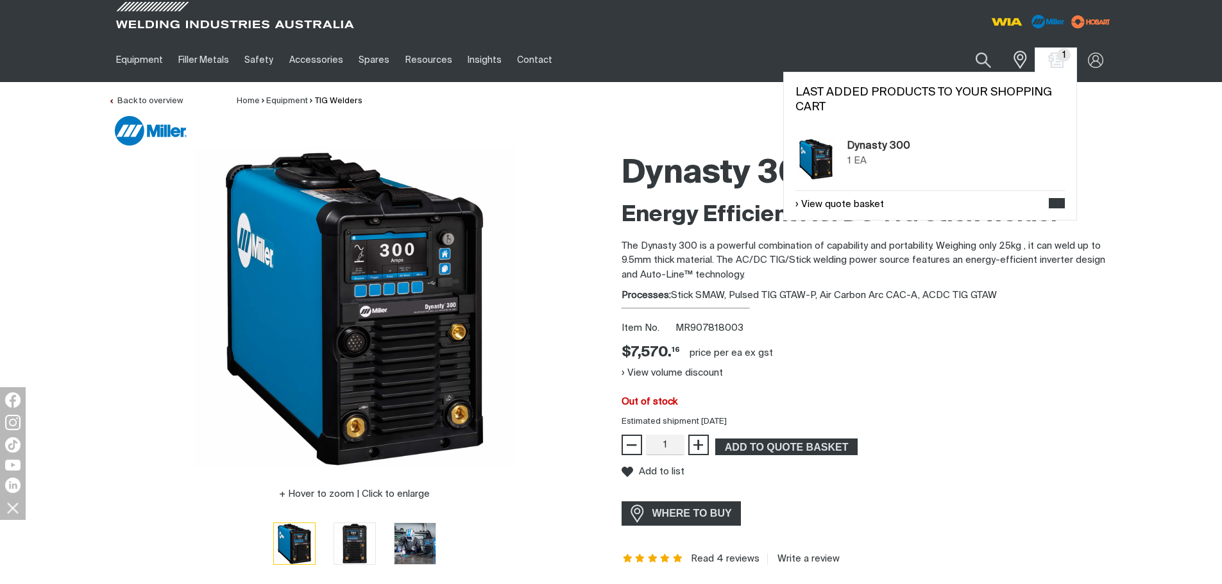
click at [1062, 59] on span "1" at bounding box center [1063, 54] width 13 height 13
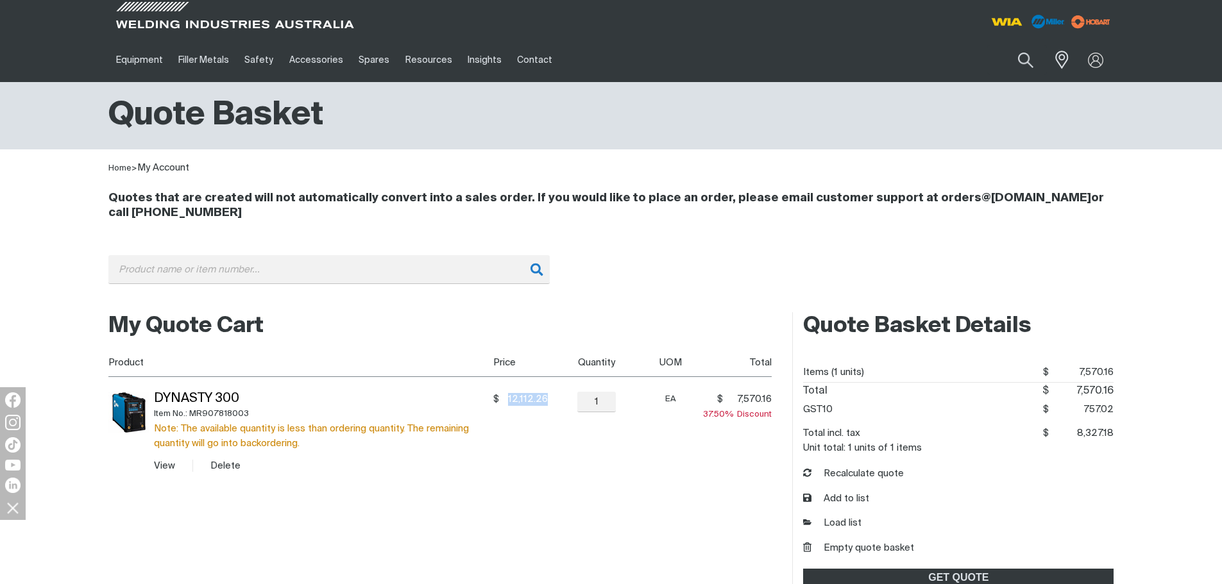
drag, startPoint x: 546, startPoint y: 396, endPoint x: 510, endPoint y: 396, distance: 35.9
click at [510, 396] on span "12,112.26" at bounding box center [525, 399] width 45 height 13
click at [511, 459] on td "$ 12,112.26 $12112.26" at bounding box center [518, 432] width 59 height 110
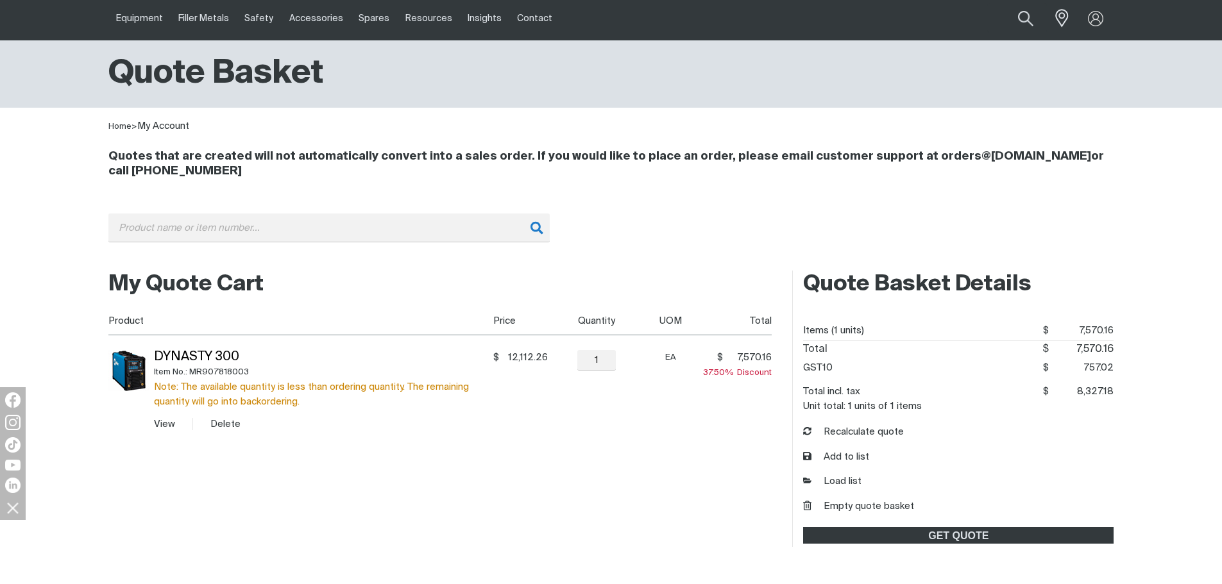
scroll to position [64, 0]
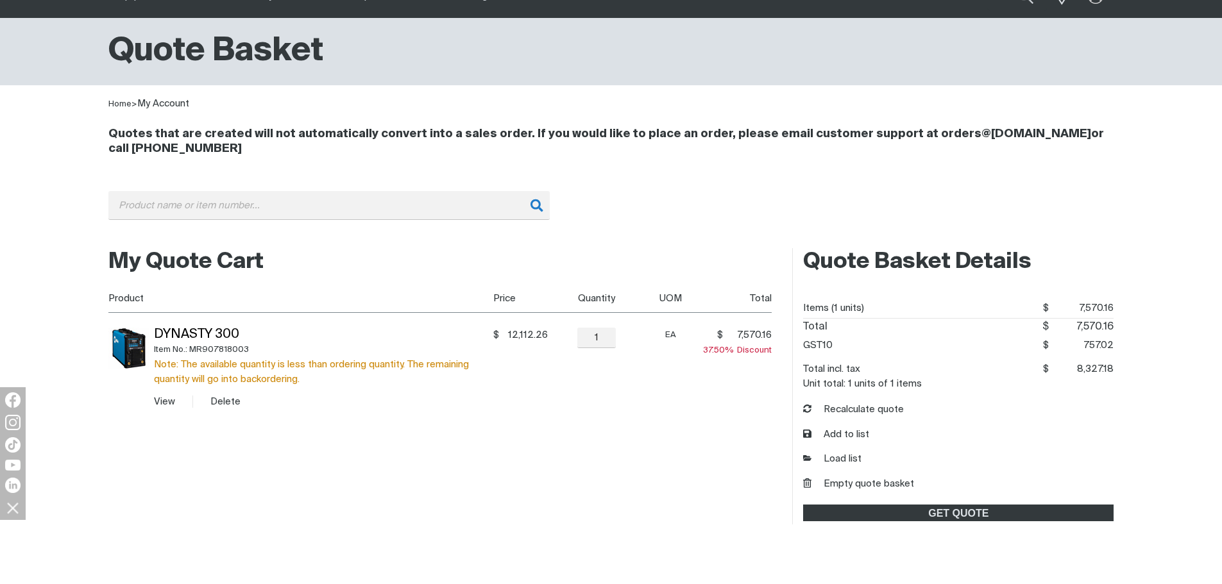
click at [548, 334] on span "12,112.26" at bounding box center [525, 335] width 45 height 13
drag, startPoint x: 546, startPoint y: 335, endPoint x: 511, endPoint y: 330, distance: 35.6
click at [511, 330] on span "12,112.26" at bounding box center [525, 335] width 45 height 13
drag, startPoint x: 187, startPoint y: 331, endPoint x: 415, endPoint y: 440, distance: 252.5
click at [430, 461] on div "My Quote Cart You made changes to your shopping cart. Please recalculate to get…" at bounding box center [440, 386] width 664 height 277
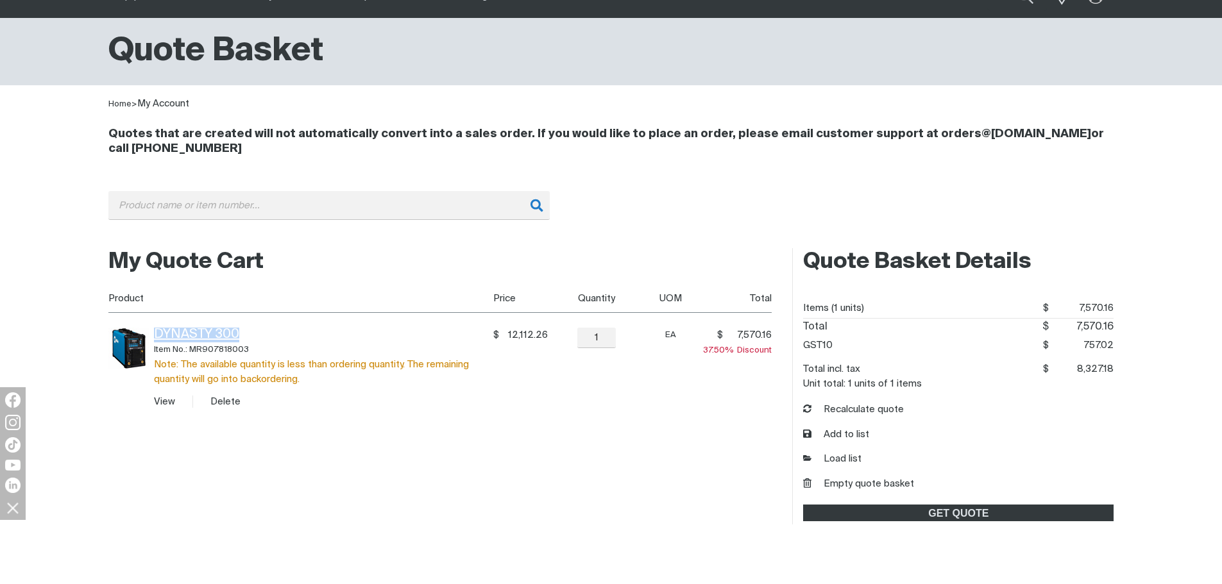
drag, startPoint x: 245, startPoint y: 332, endPoint x: 165, endPoint y: 334, distance: 80.2
click at [152, 337] on td "Dynasty 300 Item No.: MR907818003 Note: The available quantity is less than ord…" at bounding box center [318, 368] width 339 height 110
copy link "Dynasty 300"
click at [239, 350] on div "Item No.: MR907818003" at bounding box center [321, 350] width 335 height 15
drag, startPoint x: 246, startPoint y: 347, endPoint x: 193, endPoint y: 352, distance: 52.8
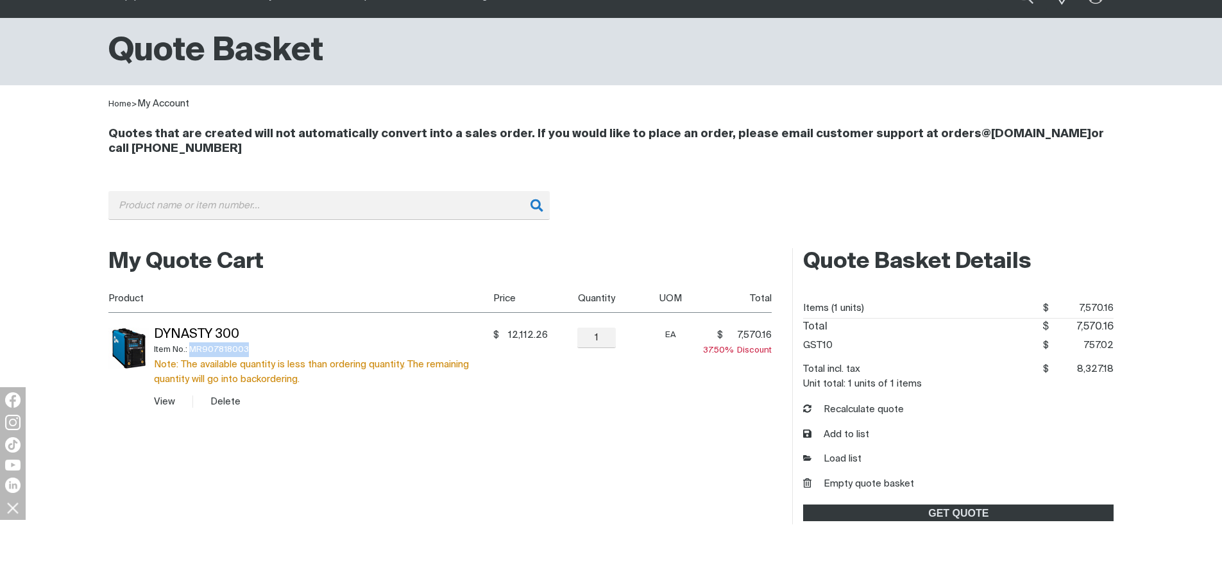
click at [193, 352] on div "Item No.: MR907818003" at bounding box center [321, 350] width 335 height 15
copy div "MR907818003"
drag, startPoint x: 547, startPoint y: 334, endPoint x: 510, endPoint y: 334, distance: 36.6
click at [510, 334] on span "12,112.26" at bounding box center [525, 335] width 45 height 13
copy span "12,112.26"
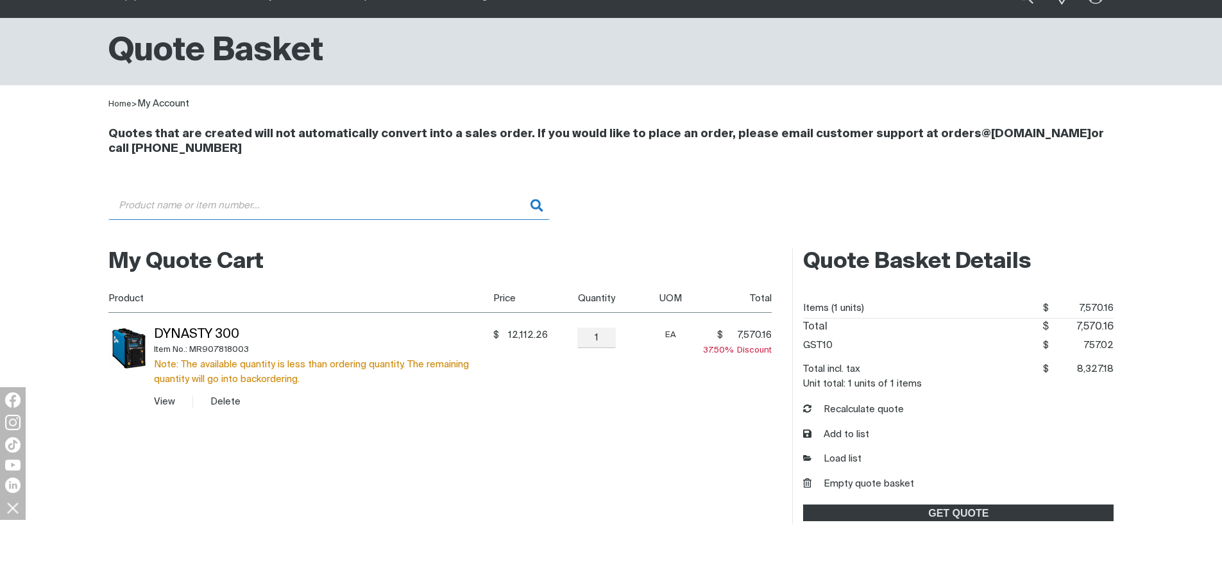
click at [162, 202] on input "Search" at bounding box center [328, 205] width 441 height 29
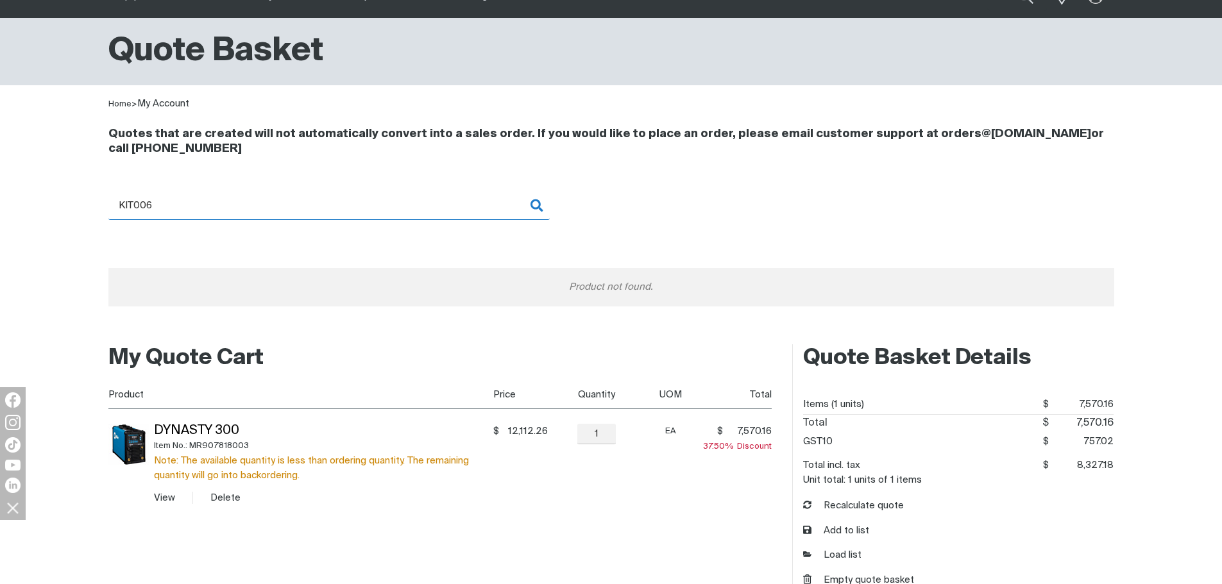
click at [143, 209] on input "KIT006" at bounding box center [328, 205] width 441 height 29
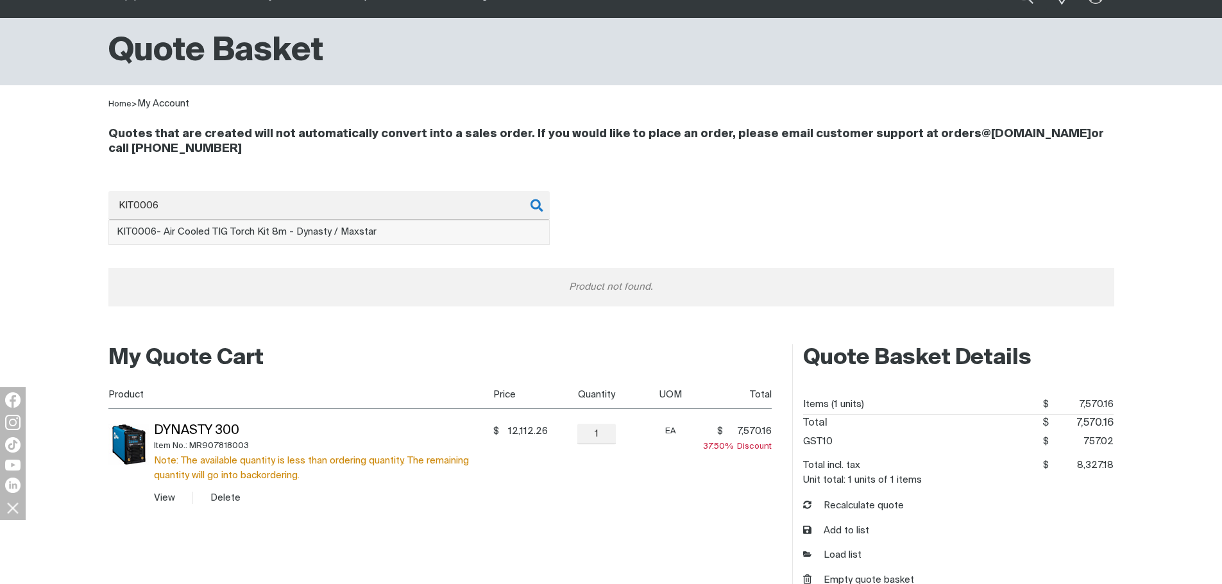
click at [164, 234] on span "KIT0006 - Air Cooled TIG Torch Kit 8m - Dynasty / Maxstar" at bounding box center [247, 232] width 260 height 10
type input "KIT0006 - Air Cooled TIG Torch Kit 8m - Dynasty / Maxstar"
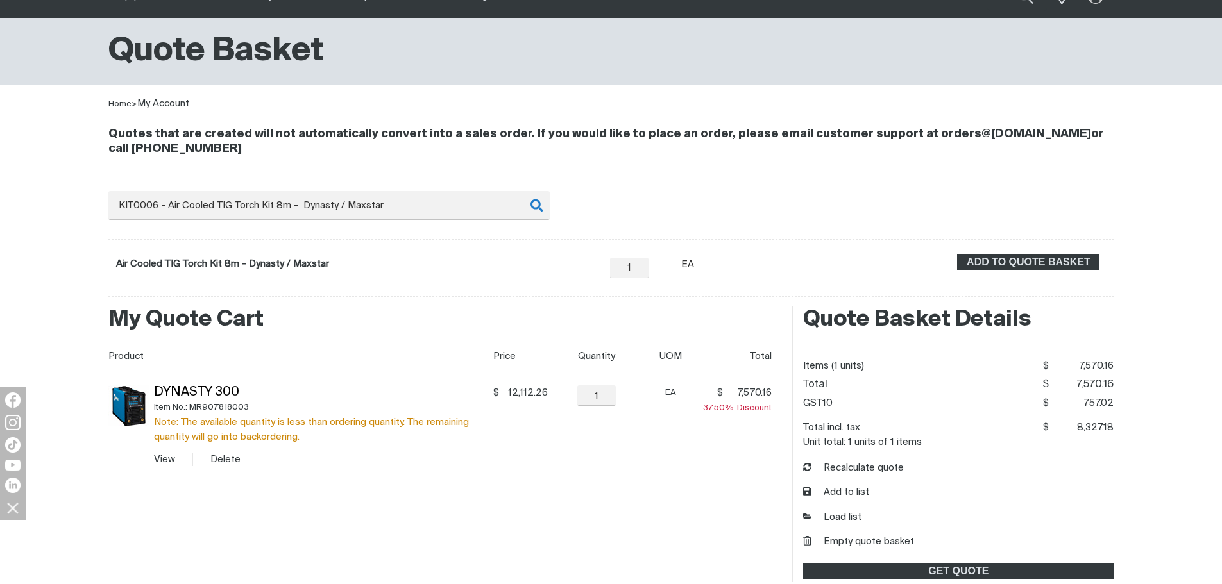
click at [1002, 253] on form "Air Cooled TIG Torch Kit 8m - Dynasty / Maxstar − 1 Quantity + Unit of measure …" at bounding box center [611, 268] width 1006 height 58
click at [1003, 255] on span "ADD TO QUOTE BASKET" at bounding box center [1028, 262] width 140 height 17
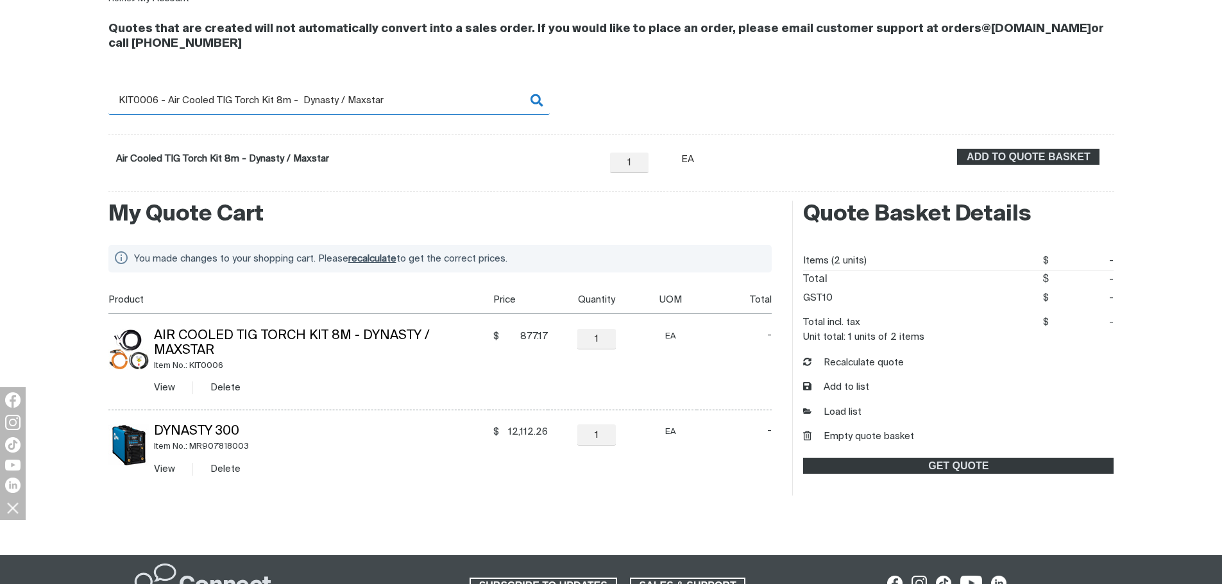
scroll to position [192, 0]
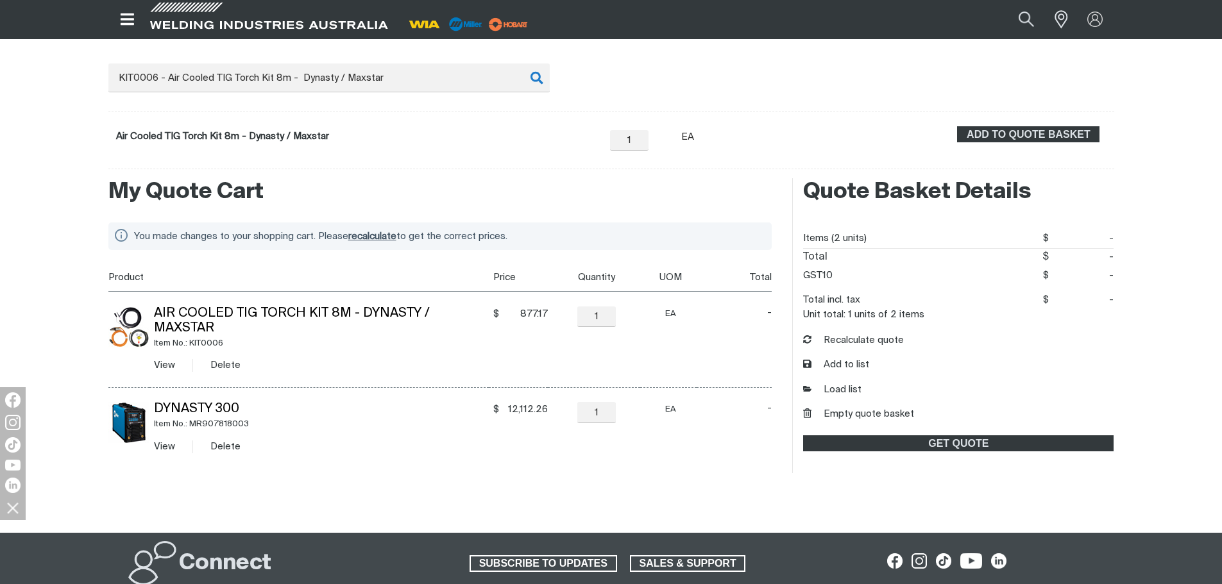
click at [534, 312] on span "877.17" at bounding box center [525, 314] width 45 height 13
drag, startPoint x: 534, startPoint y: 312, endPoint x: 492, endPoint y: 360, distance: 63.7
click at [492, 360] on td "$ 877.17 $877.17" at bounding box center [518, 340] width 59 height 96
click at [703, 76] on div "Search KIT0006 - Air Cooled TIG Torch Kit 8m - Dynasty / Maxstar When search re…" at bounding box center [611, 117] width 1006 height 106
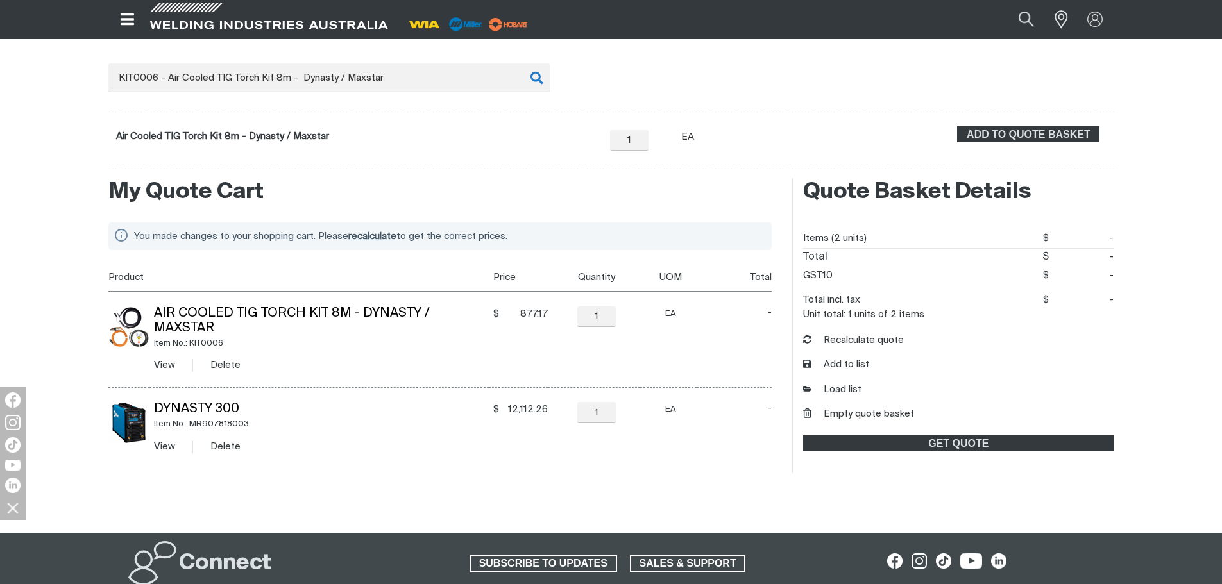
drag, startPoint x: 716, startPoint y: 312, endPoint x: 642, endPoint y: 322, distance: 75.1
click at [715, 312] on td "- NaN" at bounding box center [735, 340] width 76 height 96
click at [597, 317] on input "1" at bounding box center [596, 317] width 38 height 21
click at [574, 345] on td "− 1 Quantity +" at bounding box center [594, 340] width 92 height 96
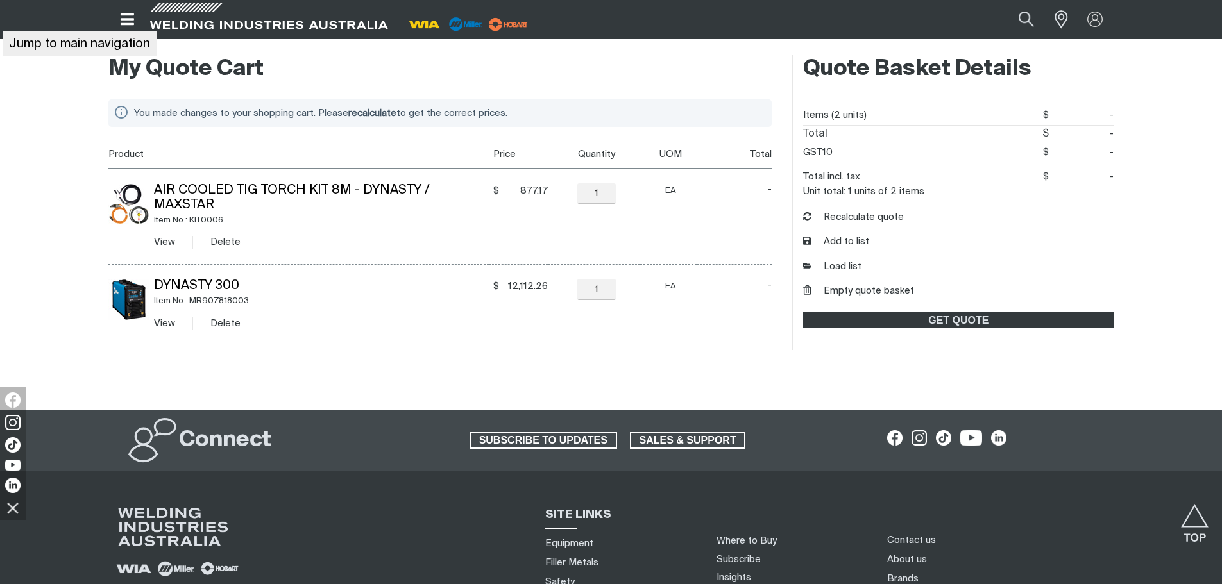
scroll to position [384, 0]
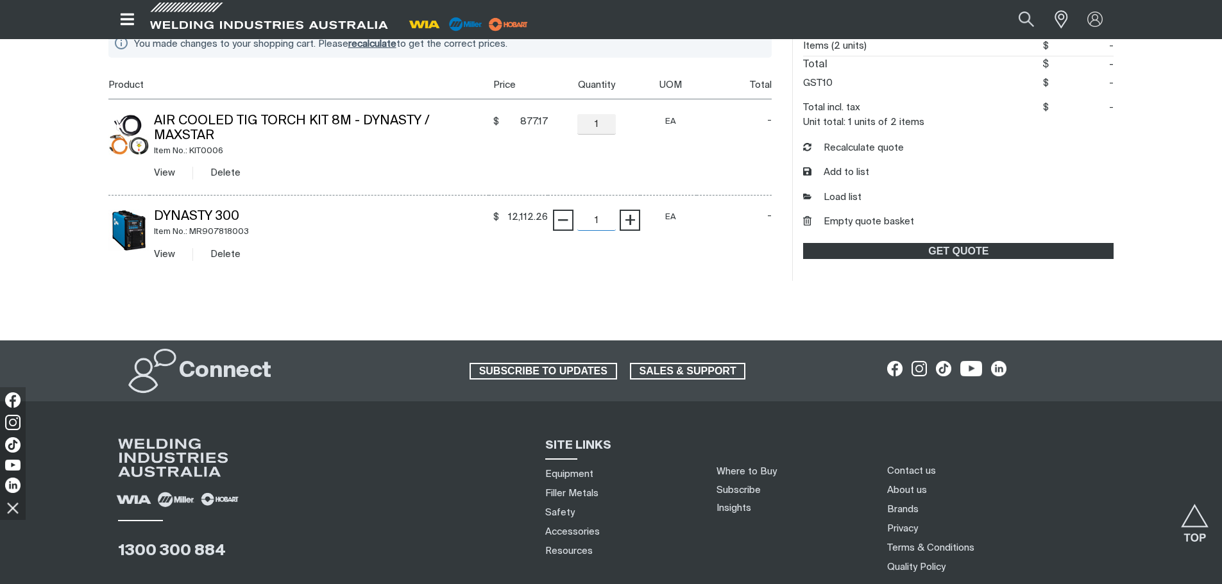
click at [601, 210] on input "1" at bounding box center [596, 220] width 38 height 21
click at [615, 289] on div at bounding box center [611, 314] width 1006 height 51
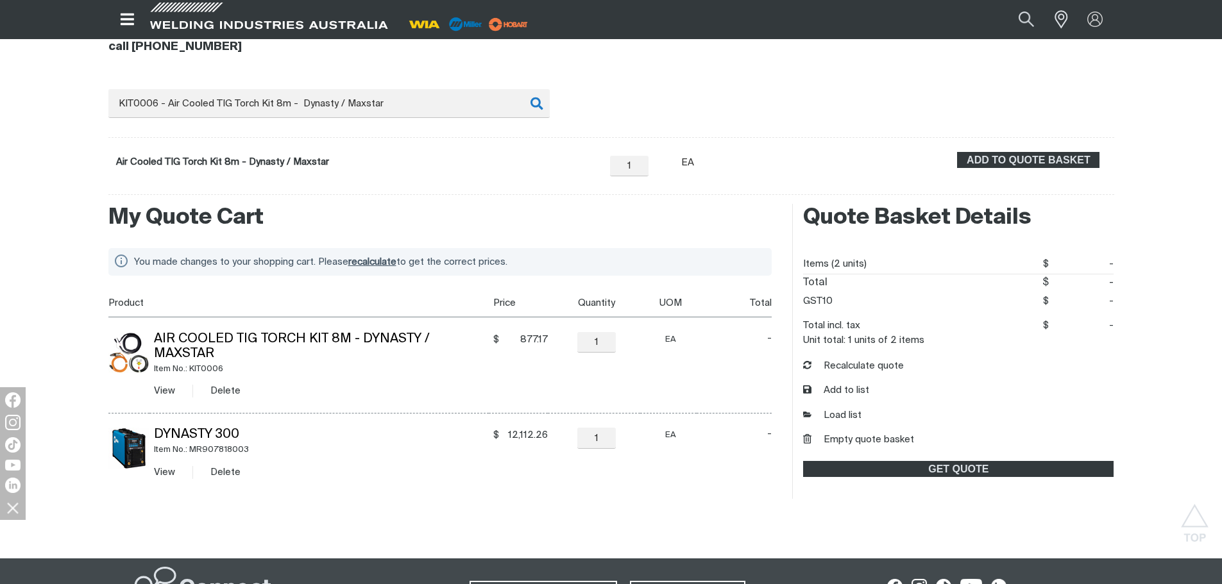
scroll to position [128, 0]
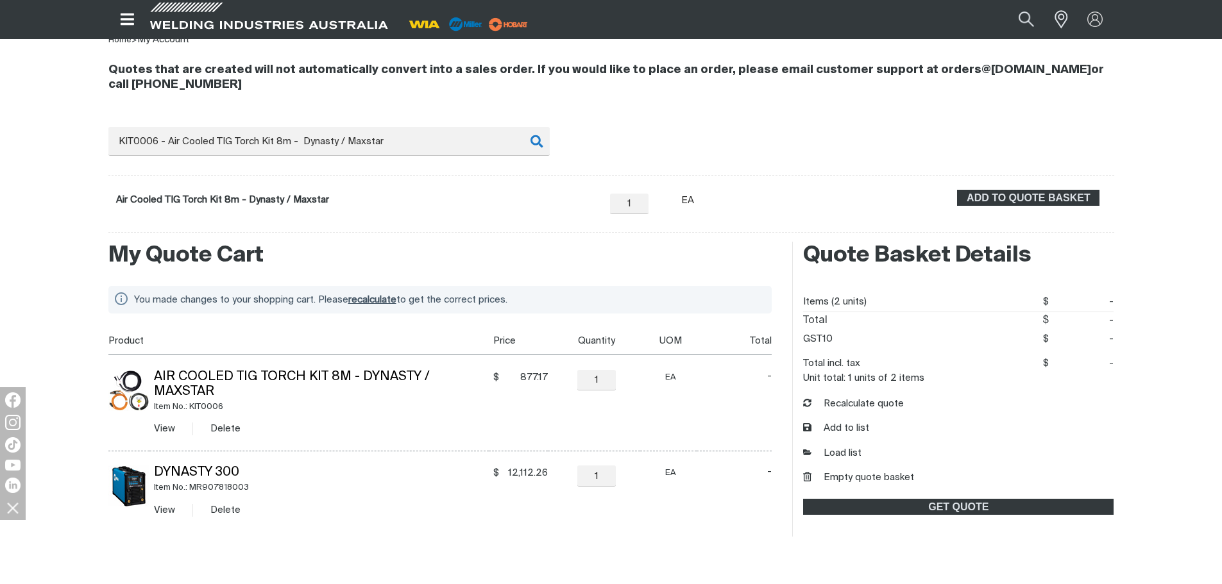
click at [688, 466] on td "EA" at bounding box center [668, 491] width 56 height 81
click at [368, 298] on span "recalculate" at bounding box center [372, 300] width 48 height 10
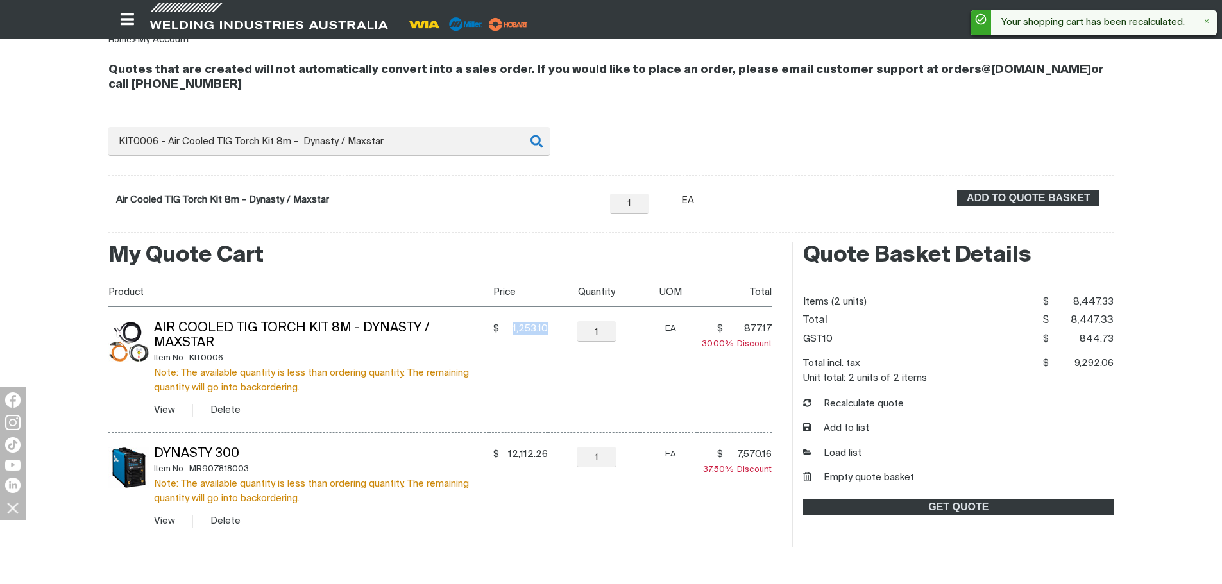
drag, startPoint x: 547, startPoint y: 326, endPoint x: 513, endPoint y: 327, distance: 33.4
click at [513, 327] on span "1,253.10" at bounding box center [525, 329] width 45 height 13
copy span "1,253.10"
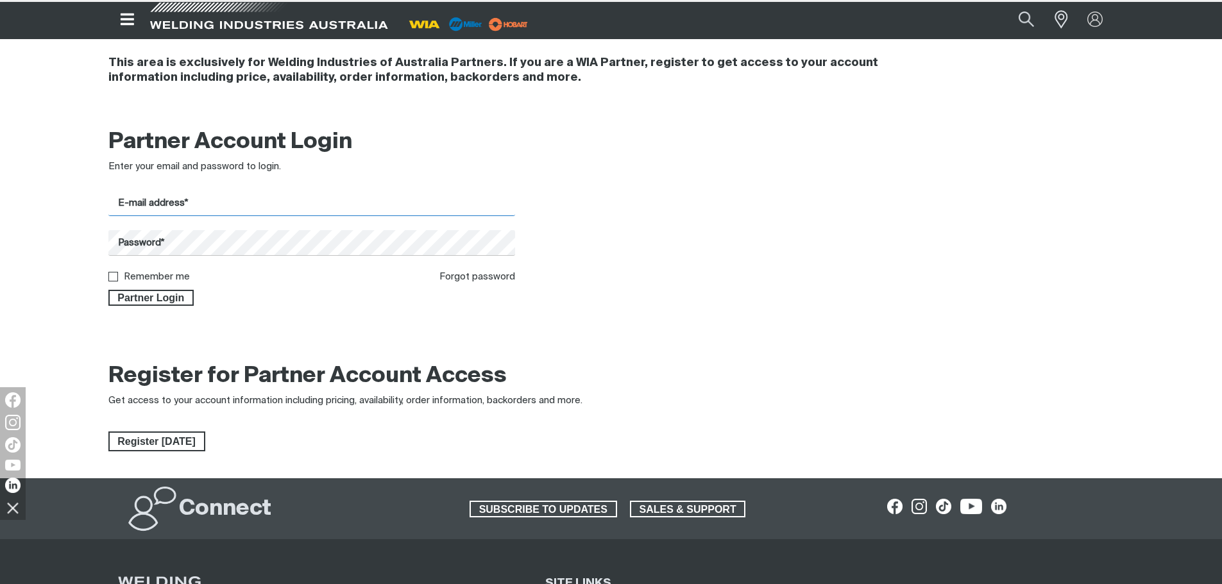
type input "[PERSON_NAME][EMAIL_ADDRESS][PERSON_NAME][DOMAIN_NAME]"
